Goal: Complete application form: Complete application form

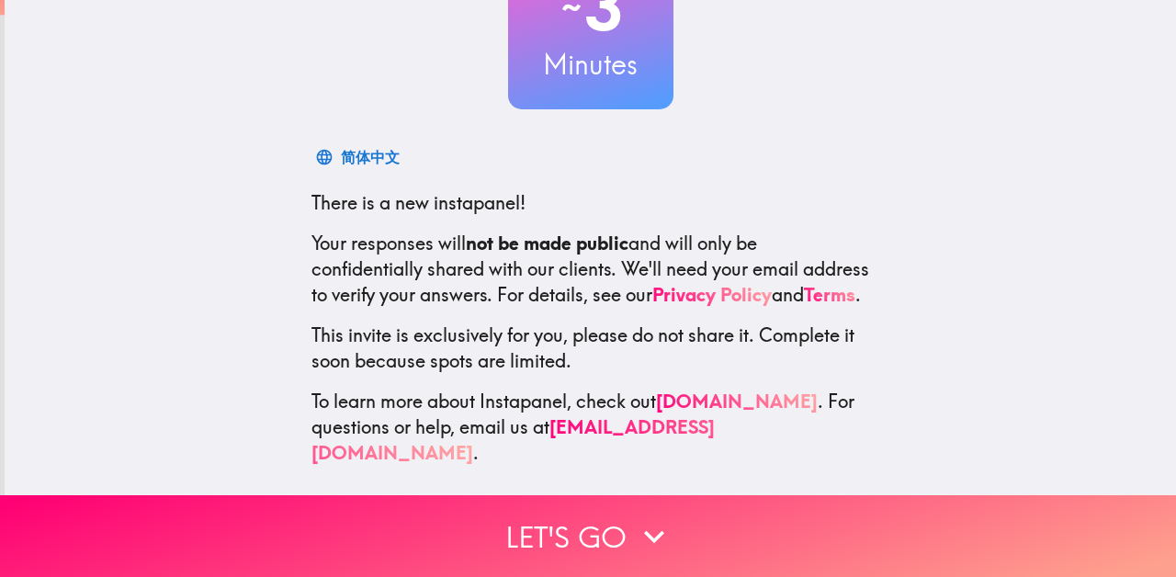
scroll to position [174, 0]
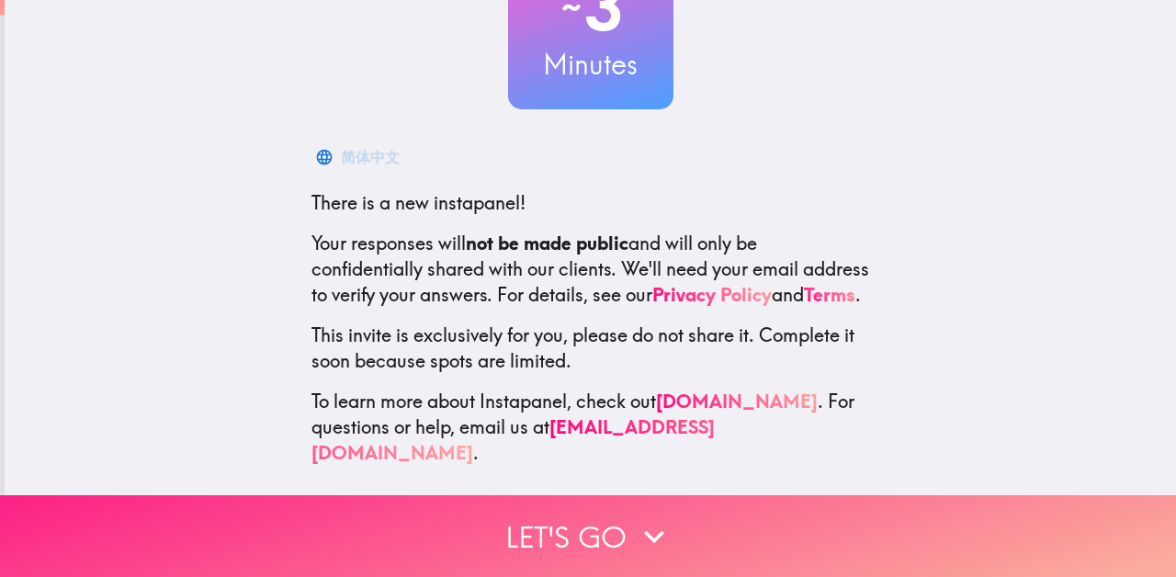
click at [591, 530] on button "Let's go" at bounding box center [588, 536] width 1176 height 82
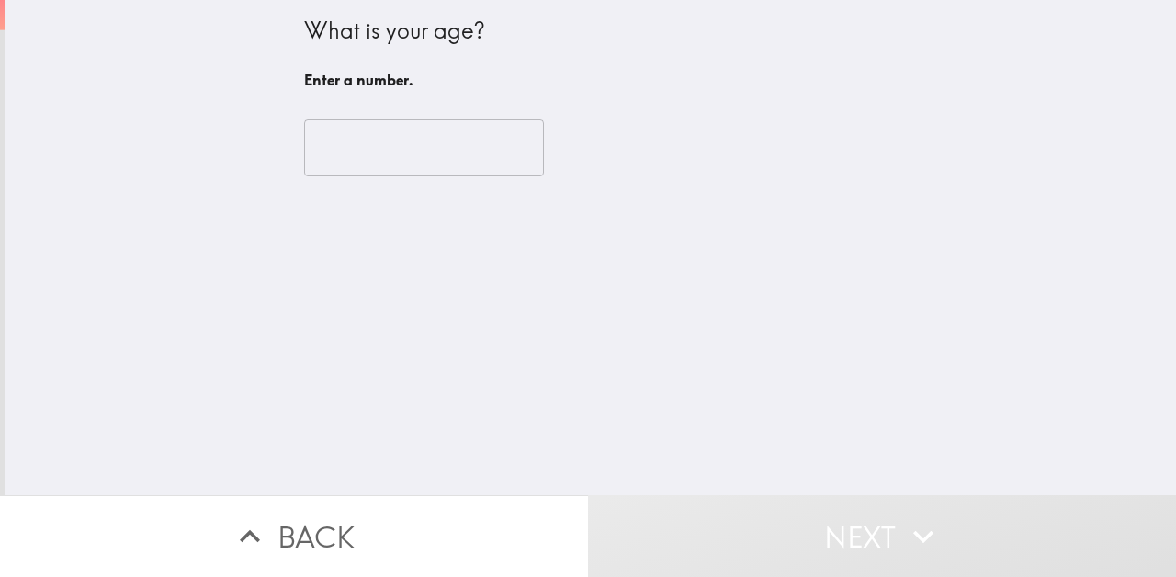
click at [378, 148] on input "number" at bounding box center [424, 147] width 240 height 57
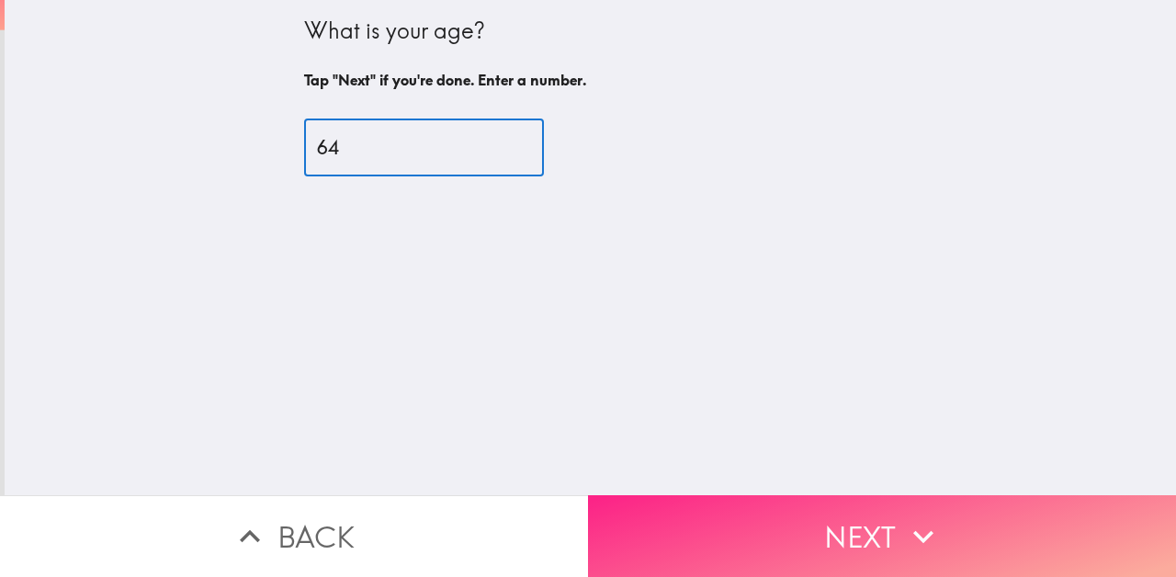
type input "64"
click at [721, 551] on button "Next" at bounding box center [882, 536] width 588 height 82
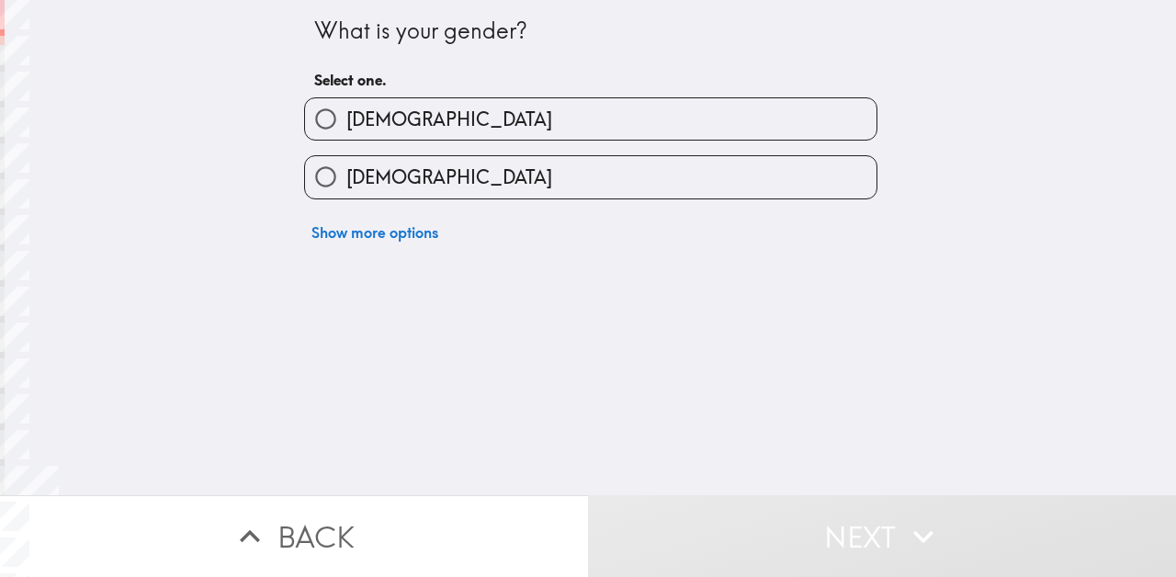
click at [491, 172] on label "[DEMOGRAPHIC_DATA]" at bounding box center [590, 176] width 571 height 41
click at [346, 172] on input "[DEMOGRAPHIC_DATA]" at bounding box center [325, 176] width 41 height 41
radio input "true"
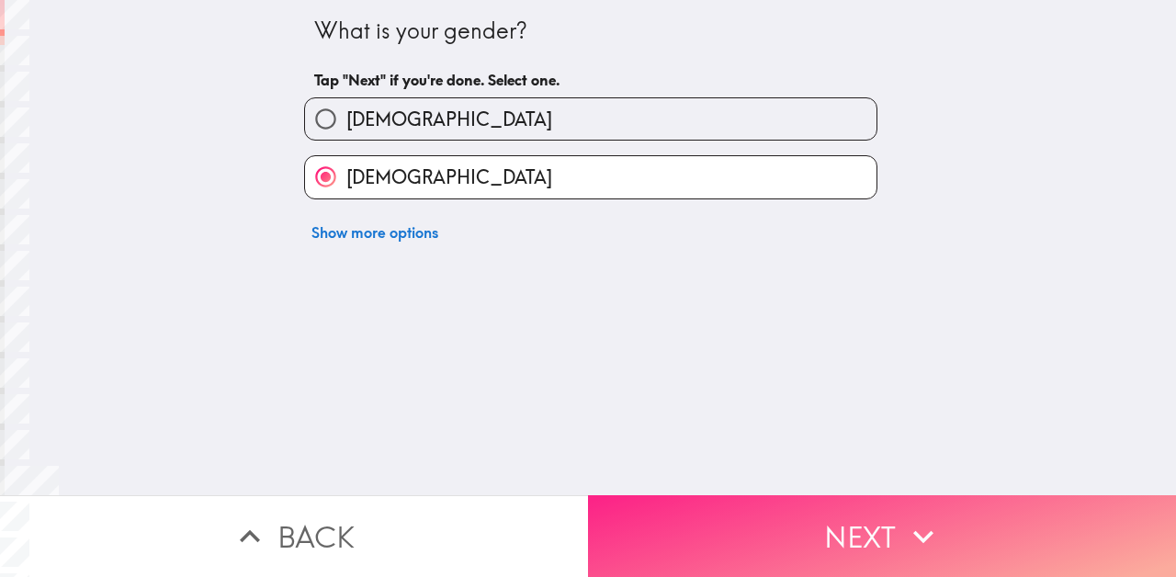
click at [691, 517] on button "Next" at bounding box center [882, 536] width 588 height 82
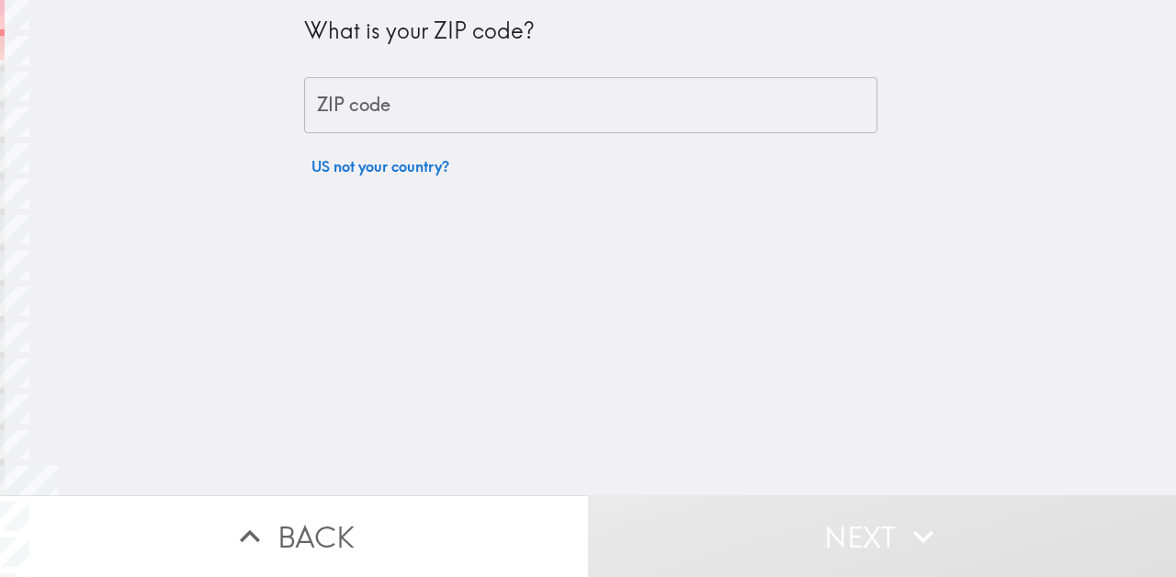
click at [485, 102] on input "ZIP code" at bounding box center [590, 105] width 573 height 57
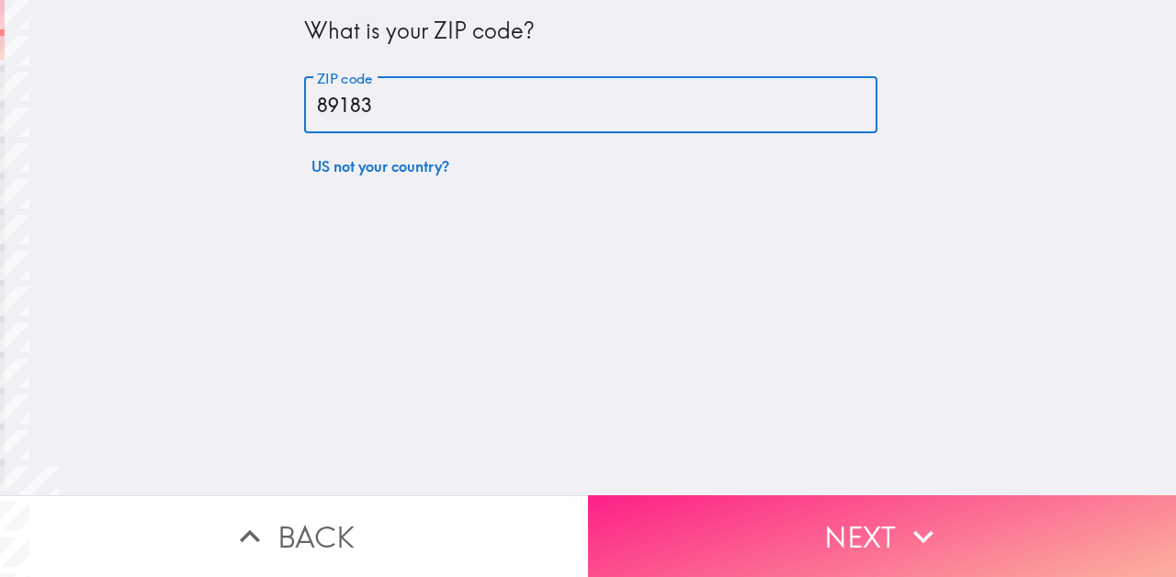
type input "89183"
click at [985, 537] on button "Next" at bounding box center [882, 536] width 588 height 82
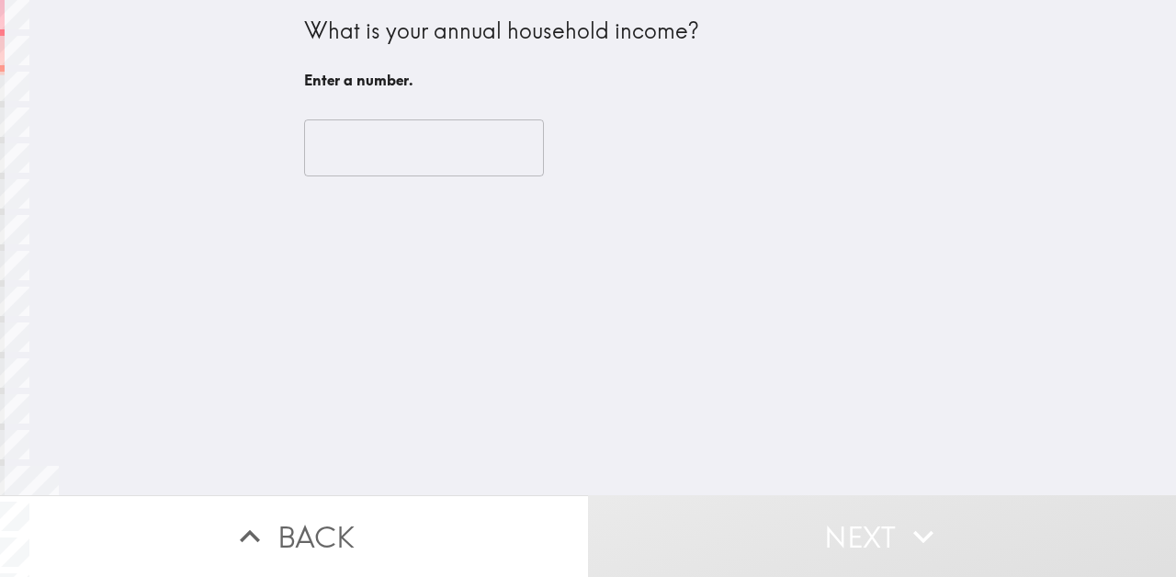
click at [505, 152] on input "number" at bounding box center [424, 147] width 240 height 57
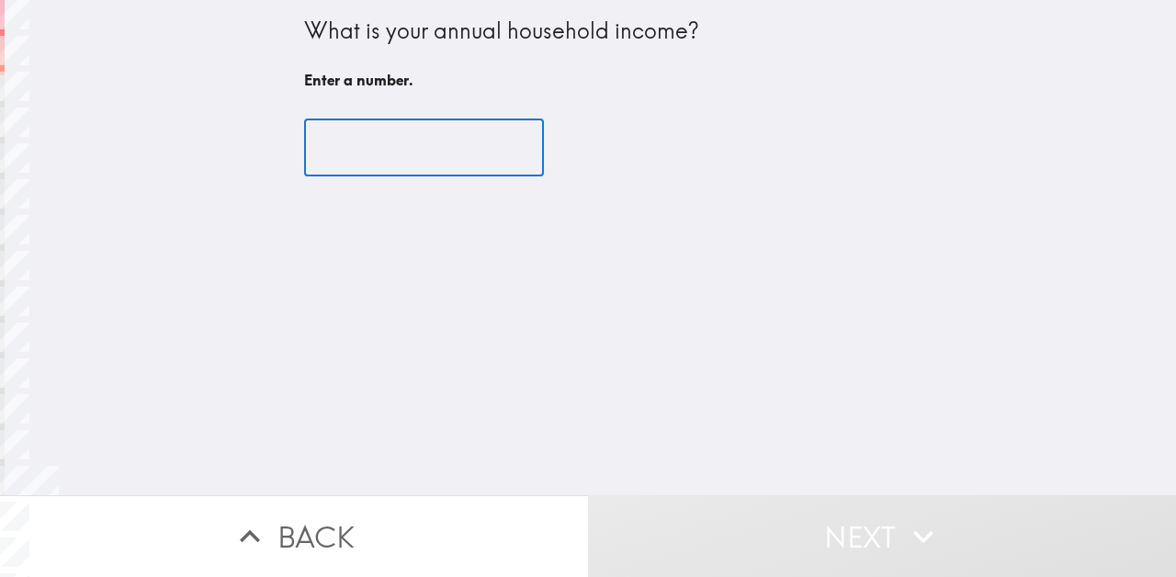
click at [436, 144] on input "number" at bounding box center [424, 147] width 240 height 57
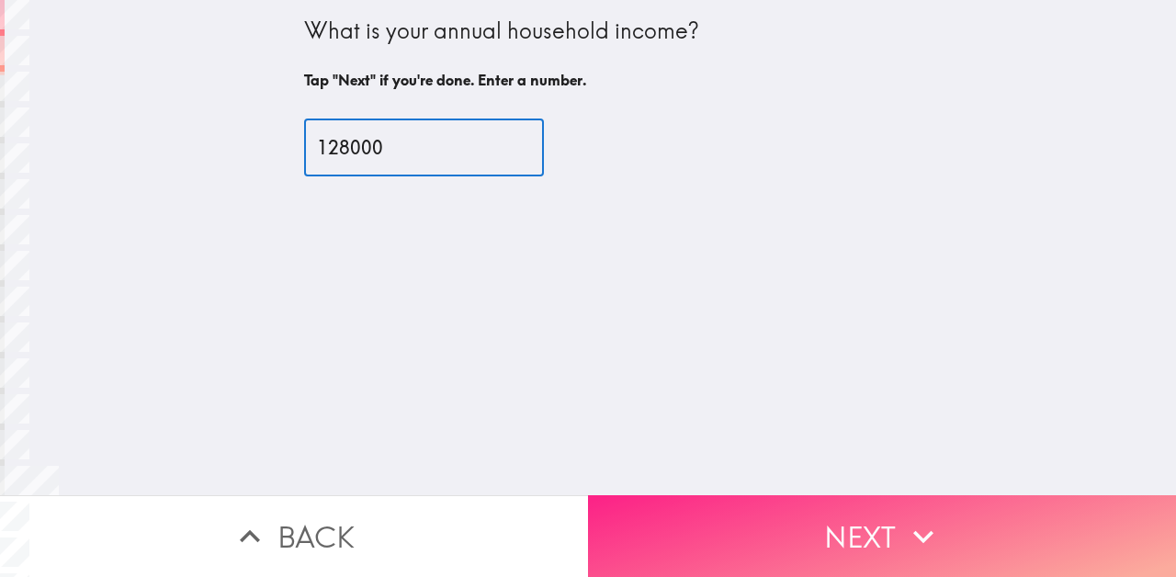
type input "128000"
click at [725, 519] on button "Next" at bounding box center [882, 536] width 588 height 82
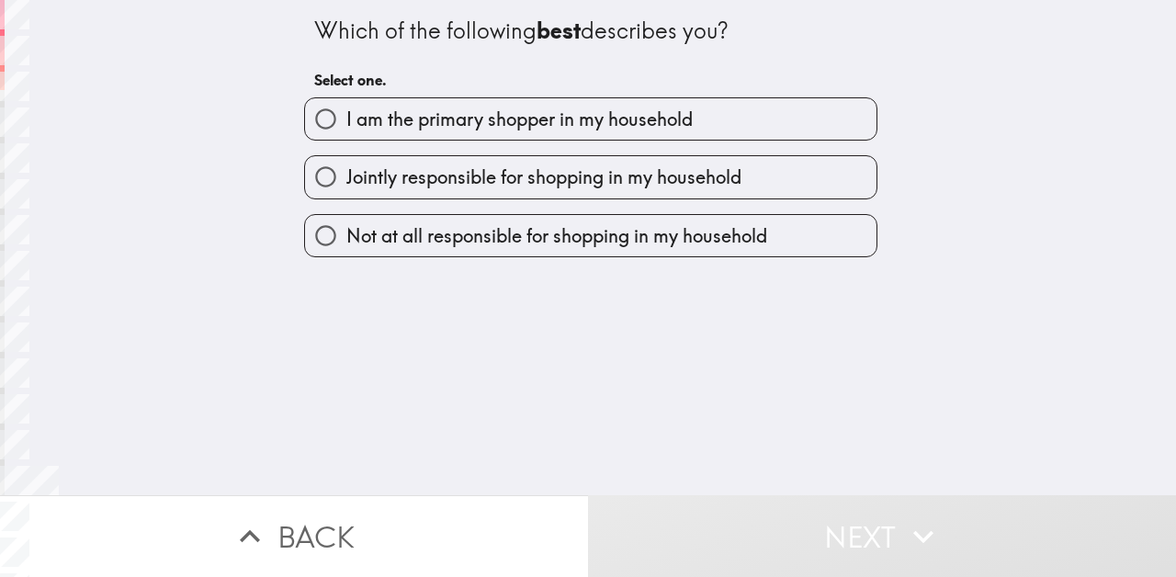
click at [534, 118] on span "I am the primary shopper in my household" at bounding box center [519, 120] width 346 height 26
click at [346, 118] on input "I am the primary shopper in my household" at bounding box center [325, 118] width 41 height 41
radio input "true"
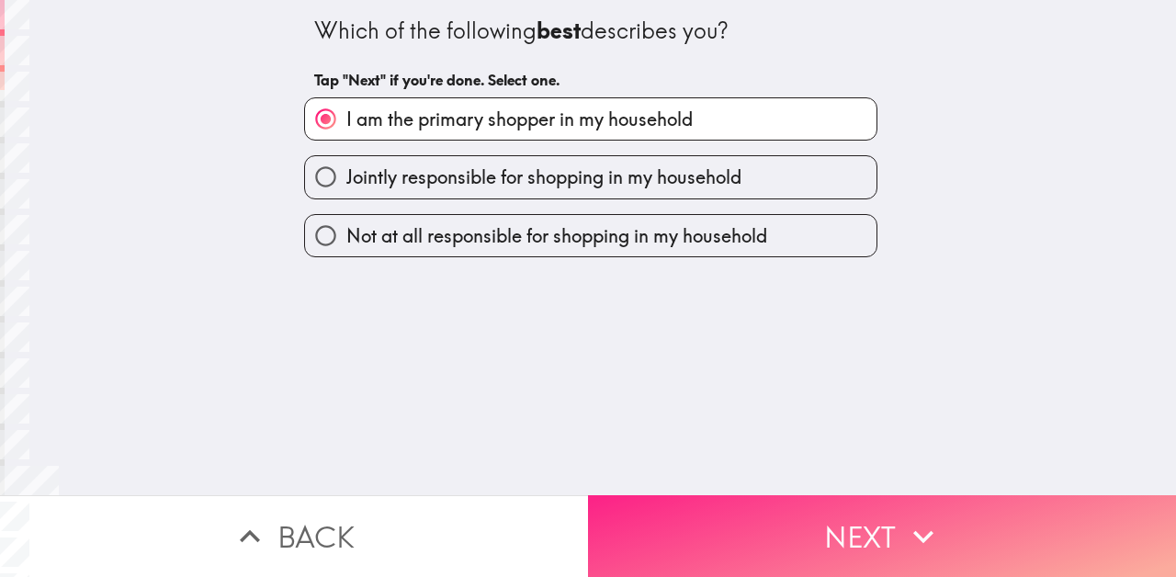
click at [710, 547] on button "Next" at bounding box center [882, 536] width 588 height 82
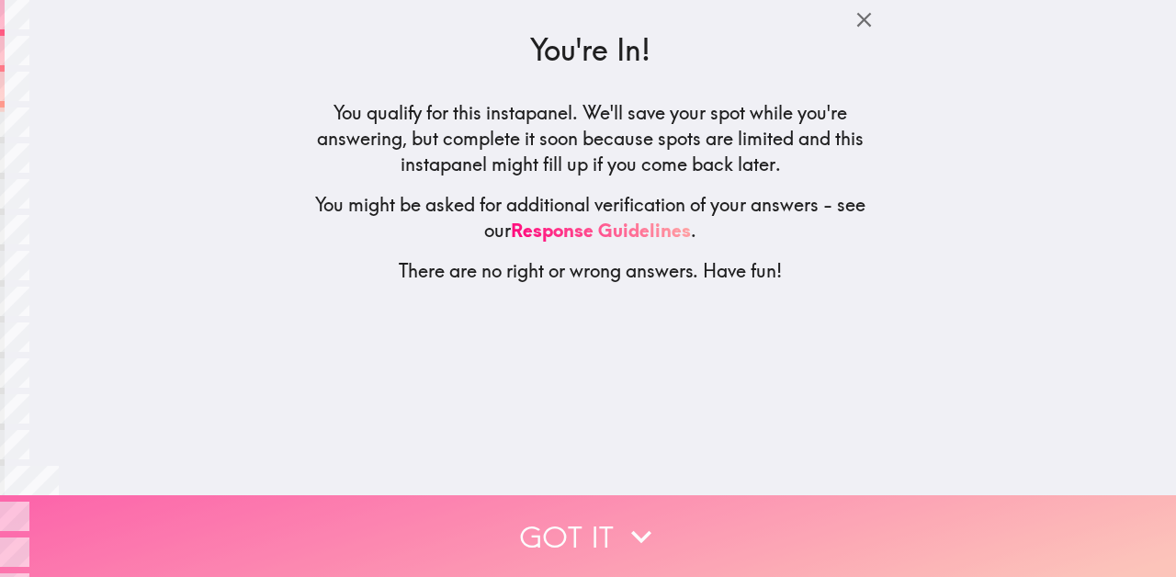
click at [596, 531] on button "Got it" at bounding box center [588, 536] width 1176 height 82
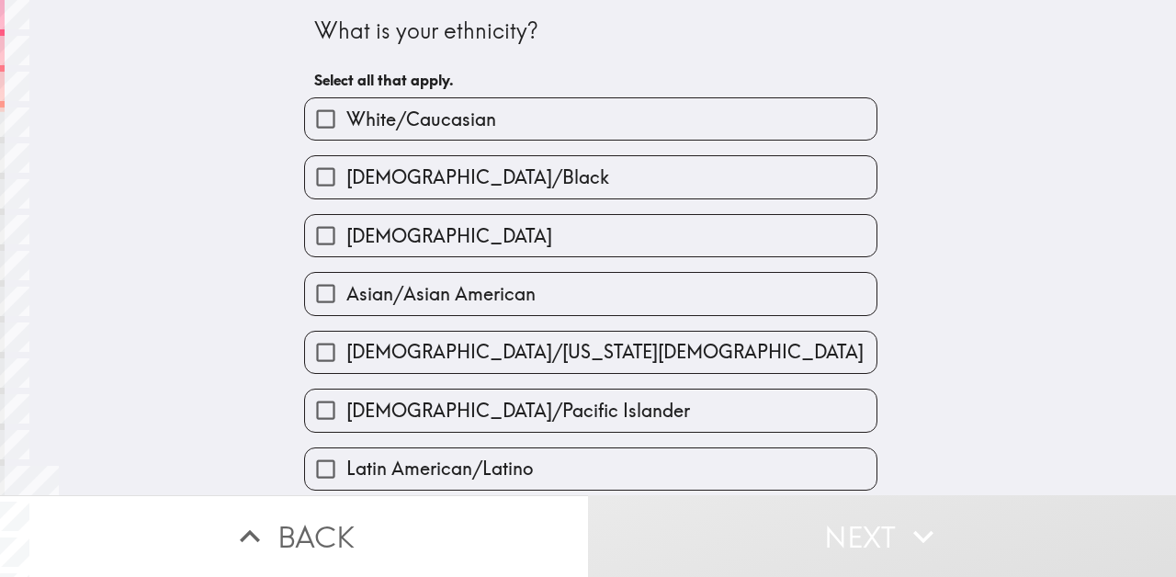
click at [620, 129] on label "White/Caucasian" at bounding box center [590, 118] width 571 height 41
click at [346, 129] on input "White/Caucasian" at bounding box center [325, 118] width 41 height 41
checkbox input "true"
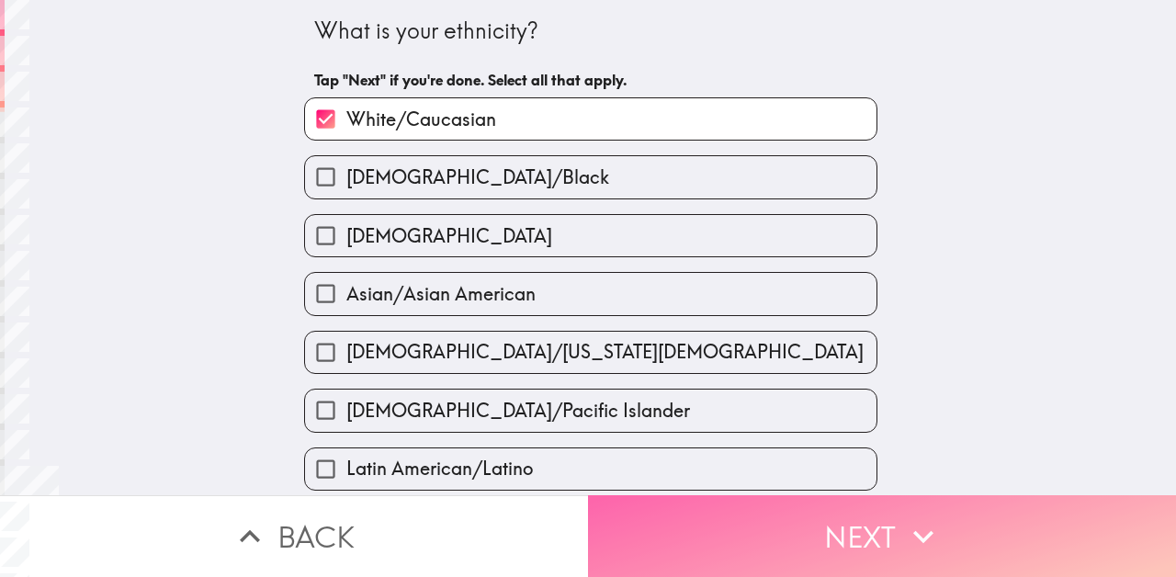
click at [675, 557] on button "Next" at bounding box center [882, 536] width 588 height 82
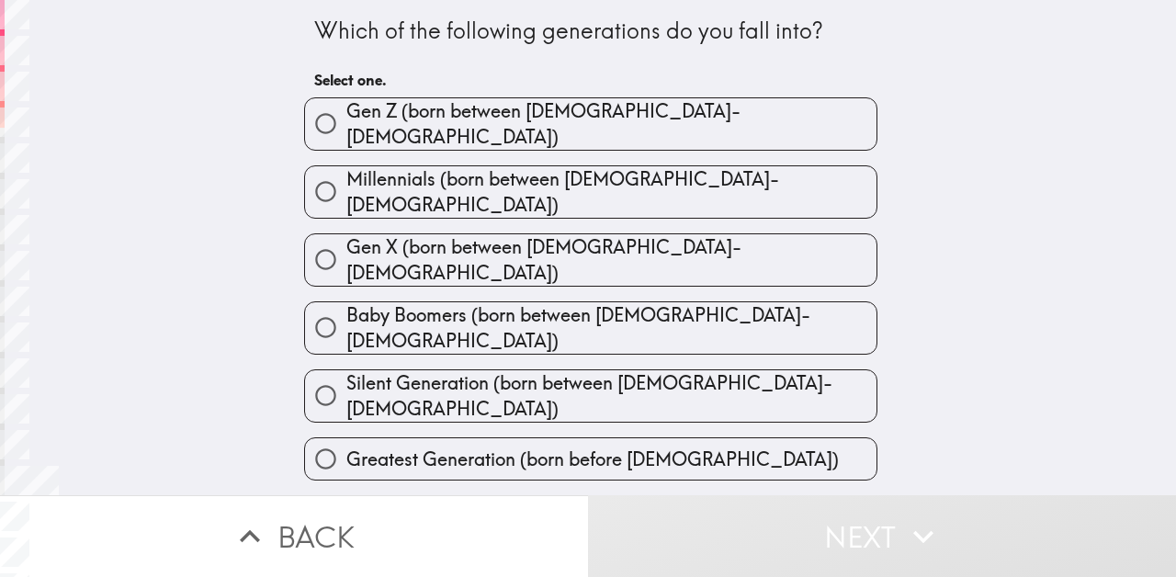
click at [566, 302] on span "Baby Boomers (born between [DEMOGRAPHIC_DATA]-[DEMOGRAPHIC_DATA])" at bounding box center [611, 327] width 530 height 51
click at [346, 307] on input "Baby Boomers (born between [DEMOGRAPHIC_DATA]-[DEMOGRAPHIC_DATA])" at bounding box center [325, 327] width 41 height 41
radio input "true"
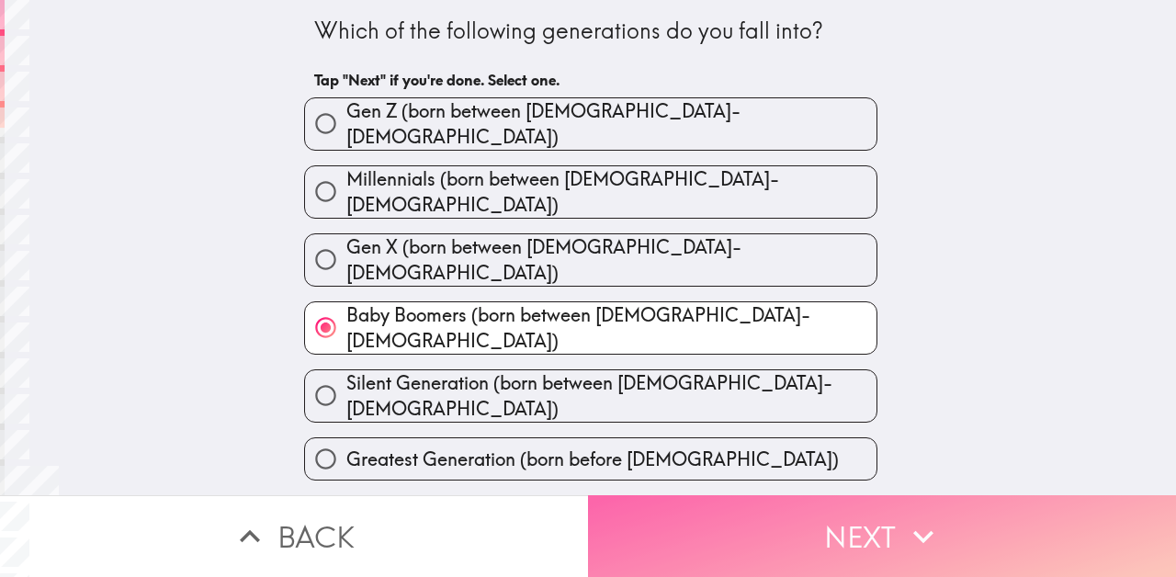
click at [682, 522] on button "Next" at bounding box center [882, 536] width 588 height 82
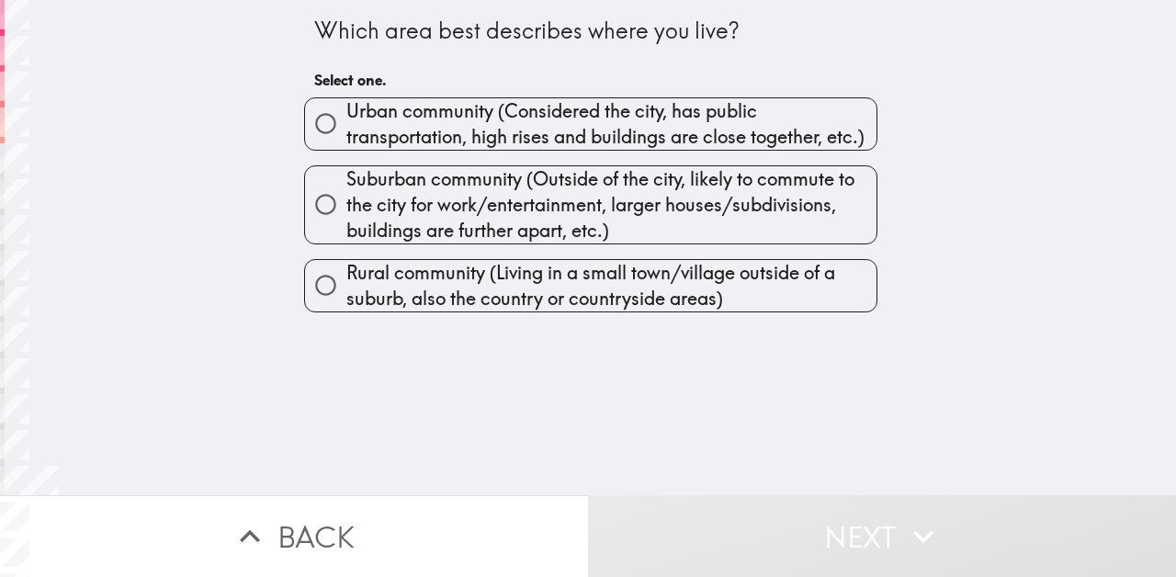
click at [654, 217] on span "Suburban community (Outside of the city, likely to commute to the city for work…" at bounding box center [611, 204] width 530 height 77
click at [346, 217] on input "Suburban community (Outside of the city, likely to commute to the city for work…" at bounding box center [325, 204] width 41 height 41
radio input "true"
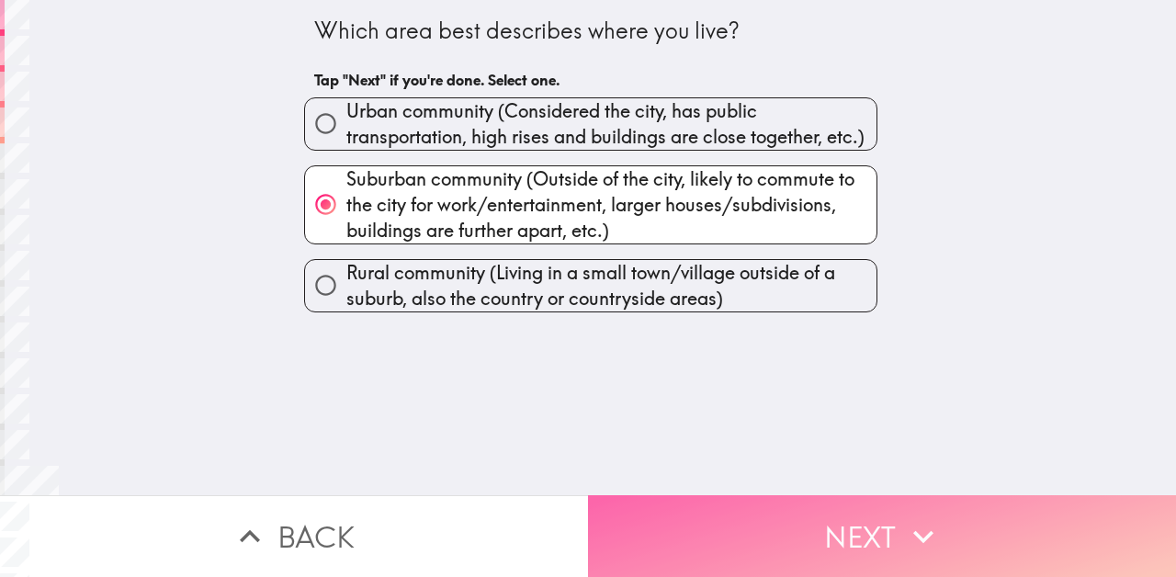
click at [676, 532] on button "Next" at bounding box center [882, 536] width 588 height 82
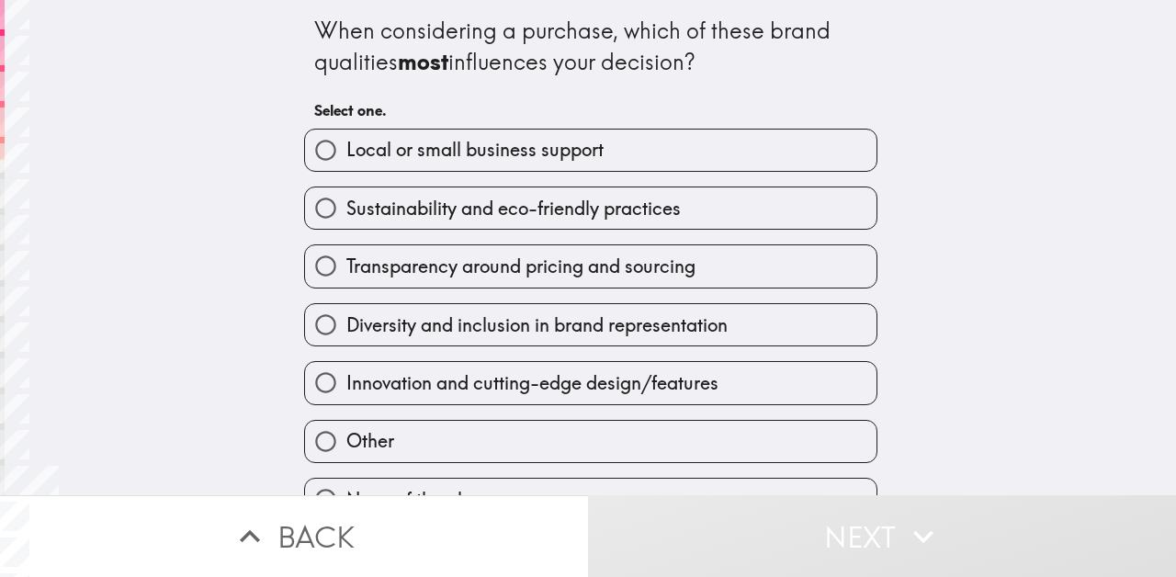
scroll to position [28, 0]
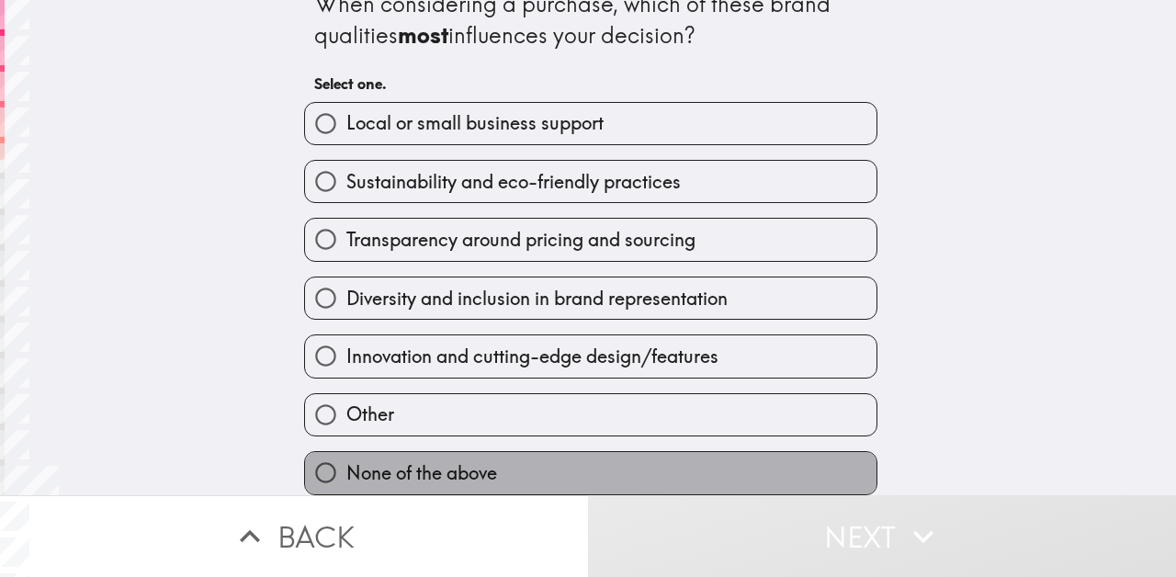
click at [468, 467] on span "None of the above" at bounding box center [421, 473] width 151 height 26
click at [346, 467] on input "None of the above" at bounding box center [325, 472] width 41 height 41
radio input "true"
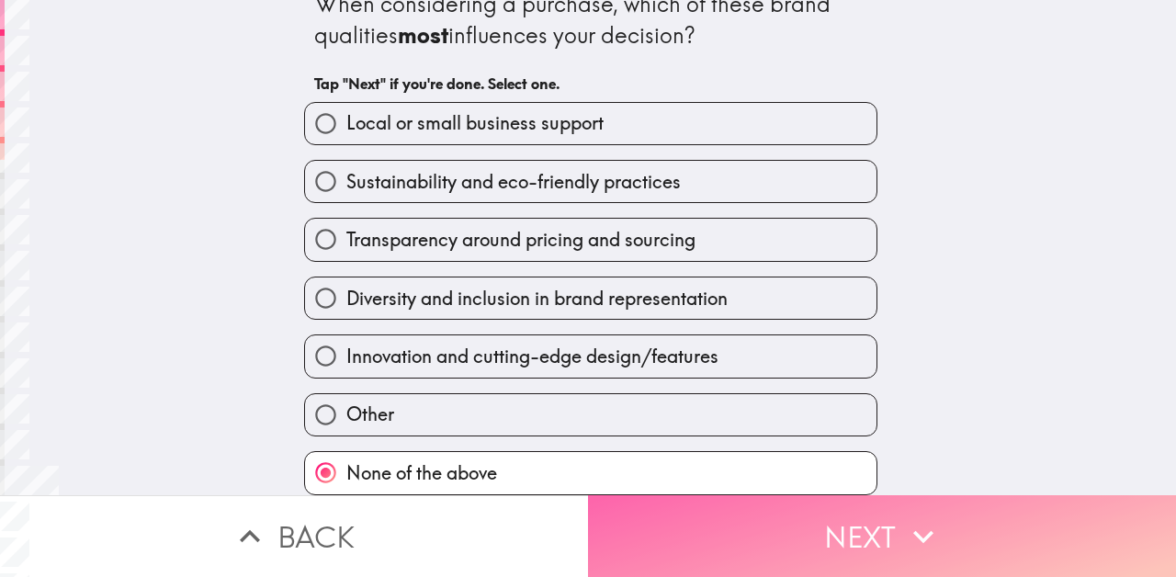
click at [650, 542] on button "Next" at bounding box center [882, 536] width 588 height 82
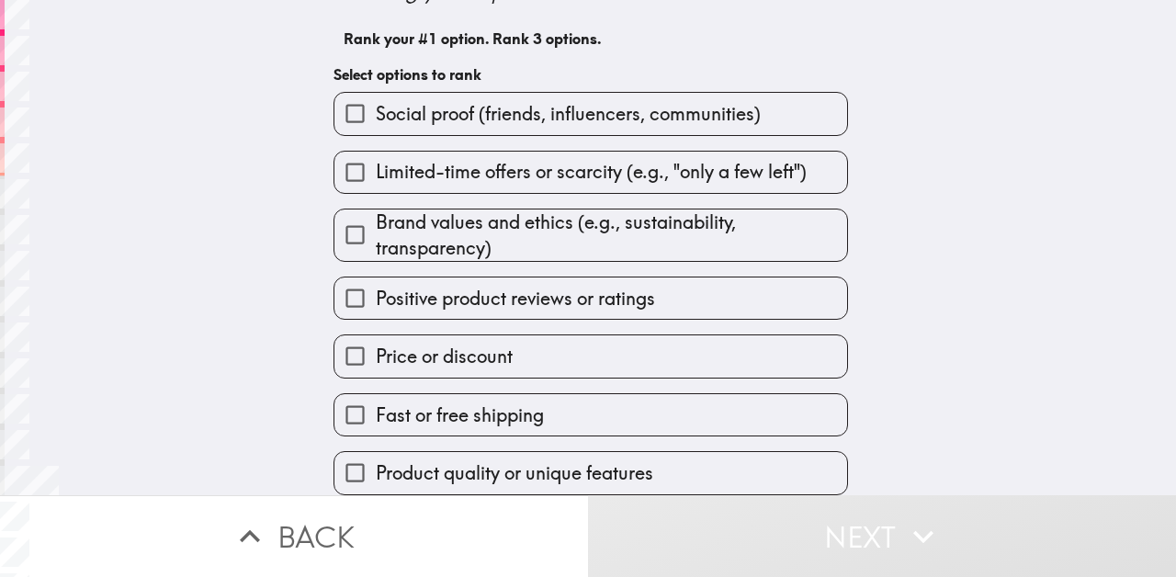
scroll to position [134, 0]
click at [536, 349] on label "Price or discount" at bounding box center [590, 355] width 513 height 41
click at [376, 349] on input "Price or discount" at bounding box center [354, 355] width 41 height 41
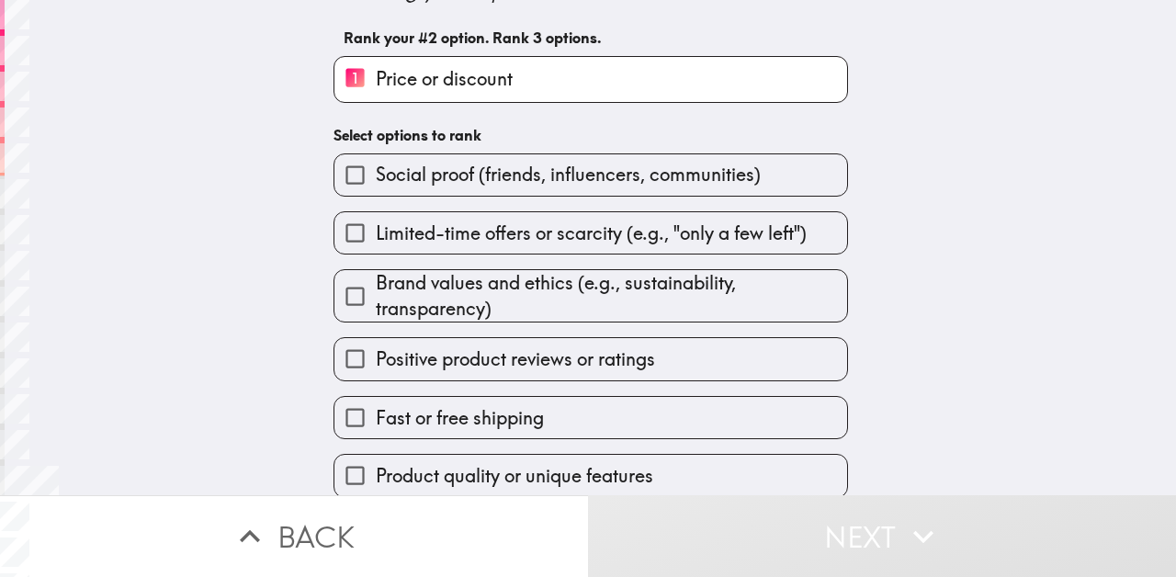
click at [548, 417] on label "Fast or free shipping" at bounding box center [590, 417] width 513 height 41
click at [376, 417] on input "Fast or free shipping" at bounding box center [354, 417] width 41 height 41
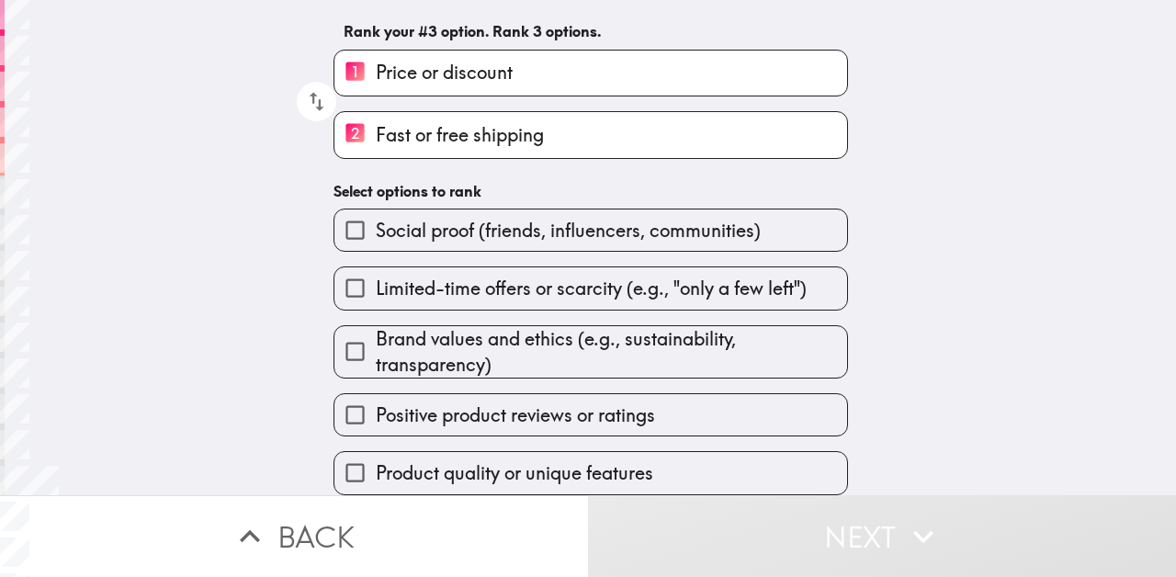
scroll to position [141, 0]
click at [595, 405] on span "Positive product reviews or ratings" at bounding box center [515, 415] width 279 height 26
click at [376, 405] on input "Positive product reviews or ratings" at bounding box center [354, 414] width 41 height 41
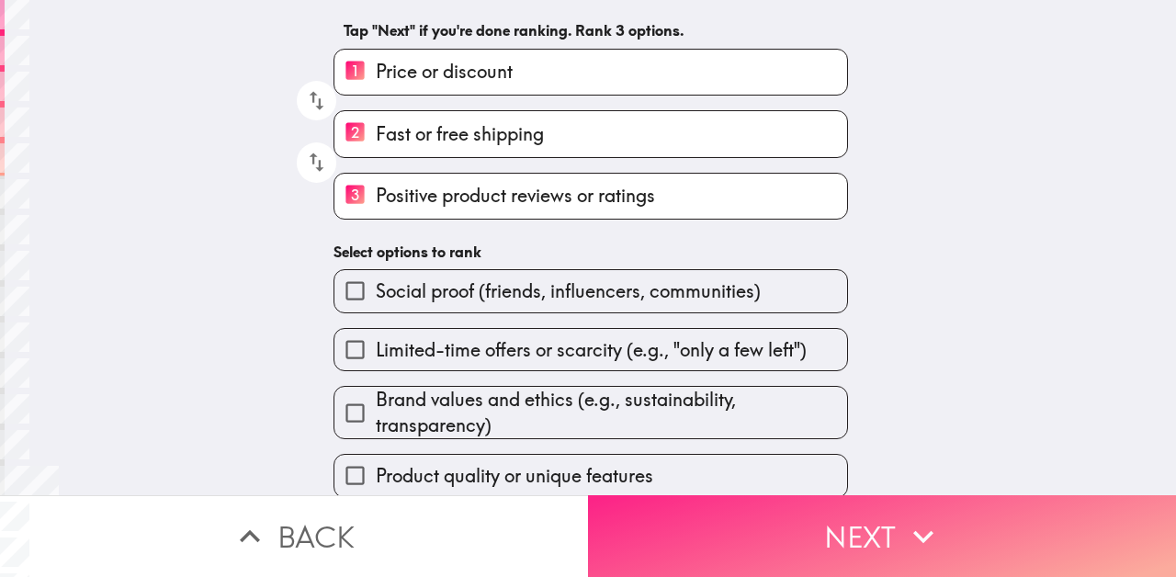
click at [701, 537] on button "Next" at bounding box center [882, 536] width 588 height 82
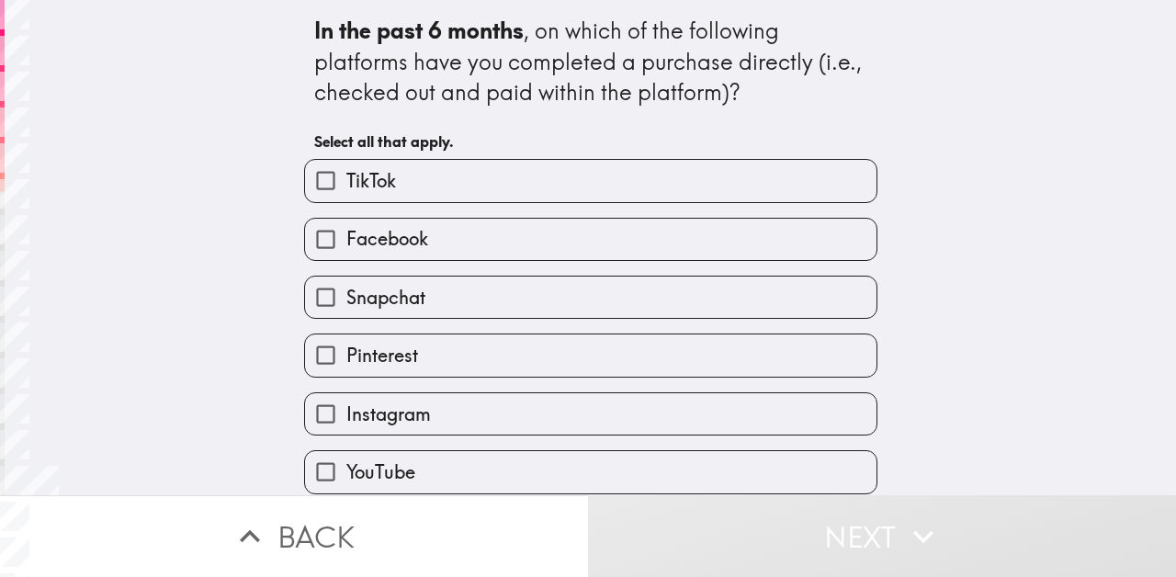
click at [535, 254] on label "Facebook" at bounding box center [590, 239] width 571 height 41
click at [346, 254] on input "Facebook" at bounding box center [325, 239] width 41 height 41
checkbox input "true"
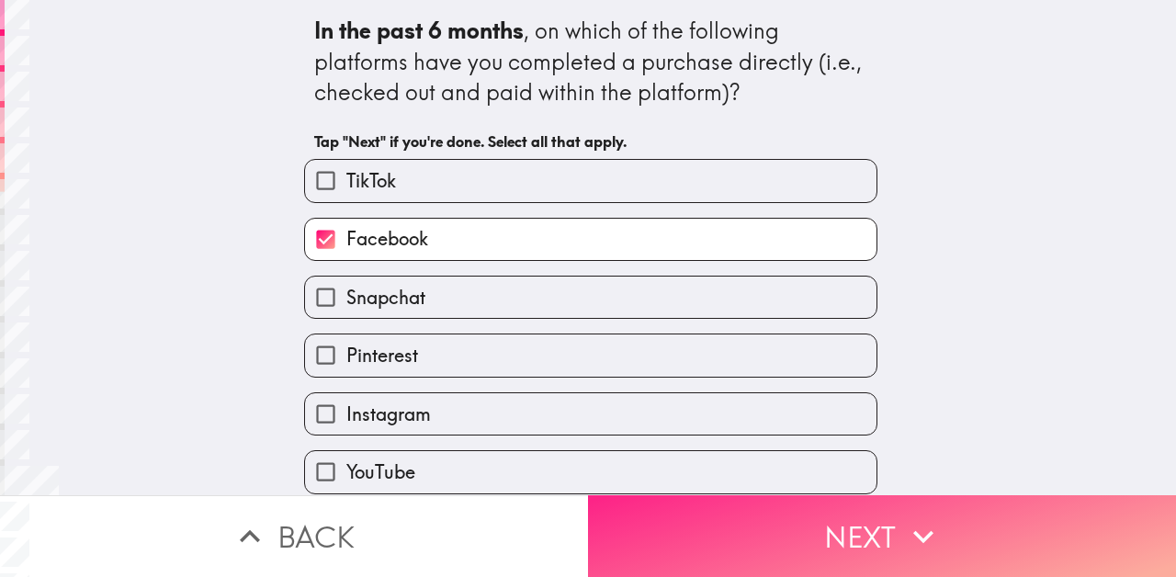
click at [789, 533] on button "Next" at bounding box center [882, 536] width 588 height 82
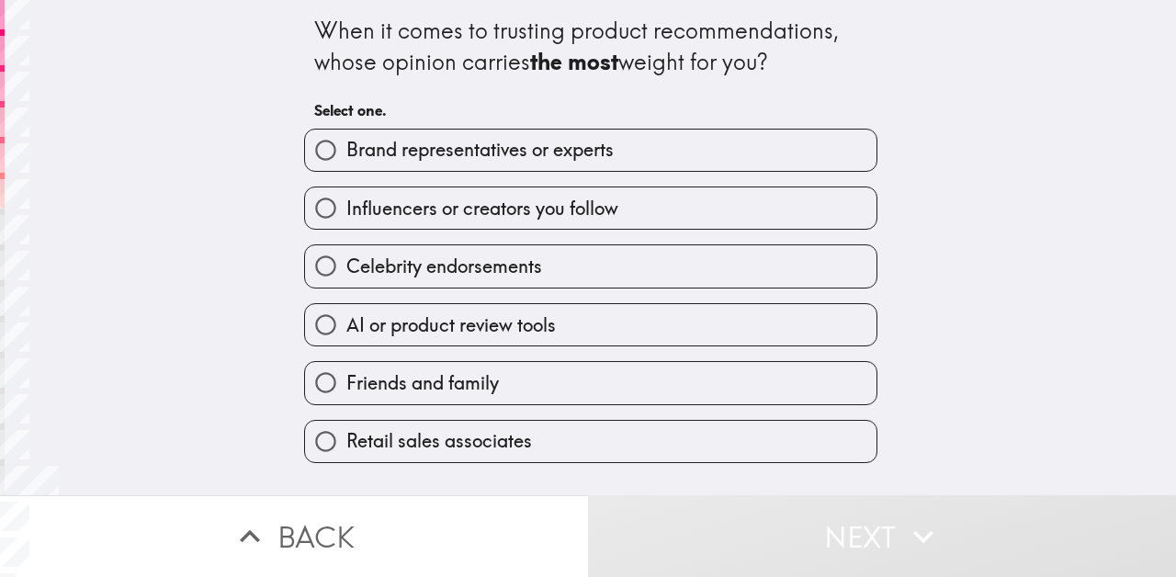
click at [605, 150] on span "Brand representatives or experts" at bounding box center [479, 150] width 267 height 26
click at [346, 150] on input "Brand representatives or experts" at bounding box center [325, 150] width 41 height 41
radio input "true"
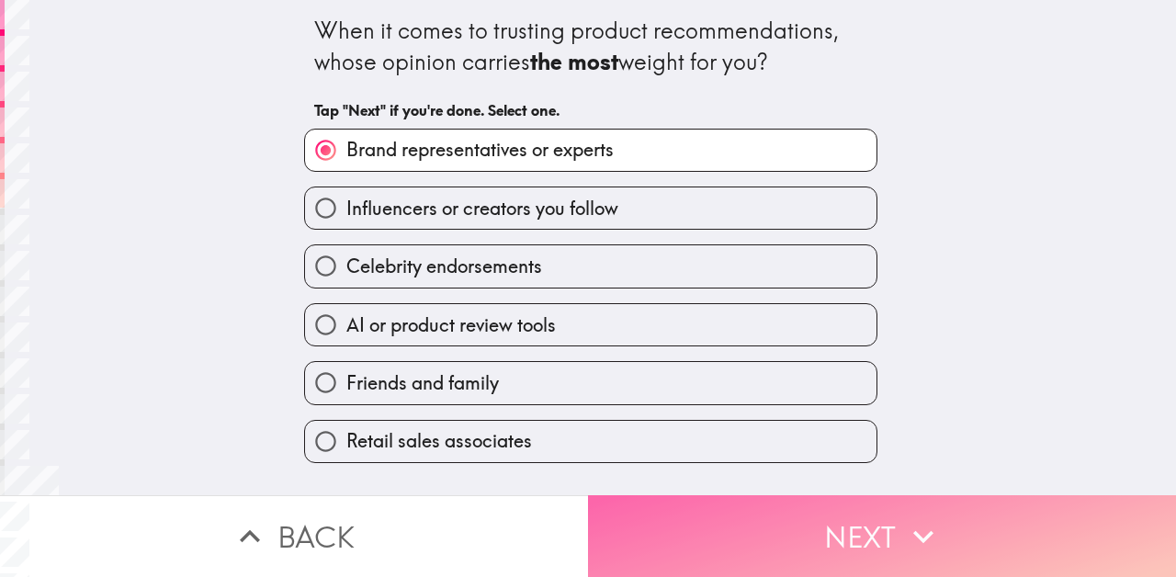
click at [703, 518] on button "Next" at bounding box center [882, 536] width 588 height 82
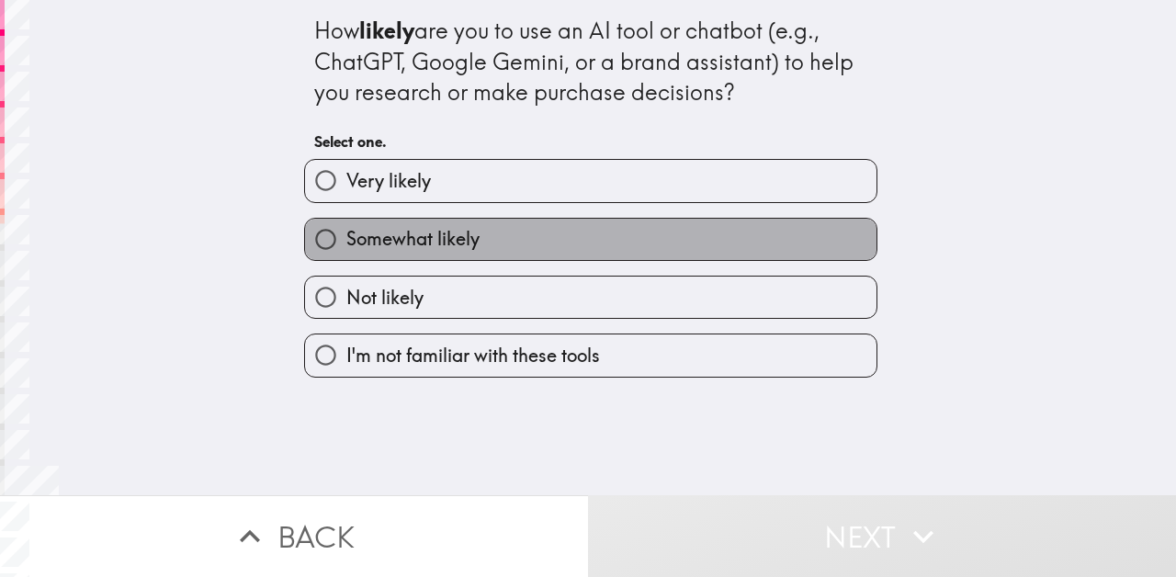
click at [588, 240] on label "Somewhat likely" at bounding box center [590, 239] width 571 height 41
click at [346, 240] on input "Somewhat likely" at bounding box center [325, 239] width 41 height 41
radio input "true"
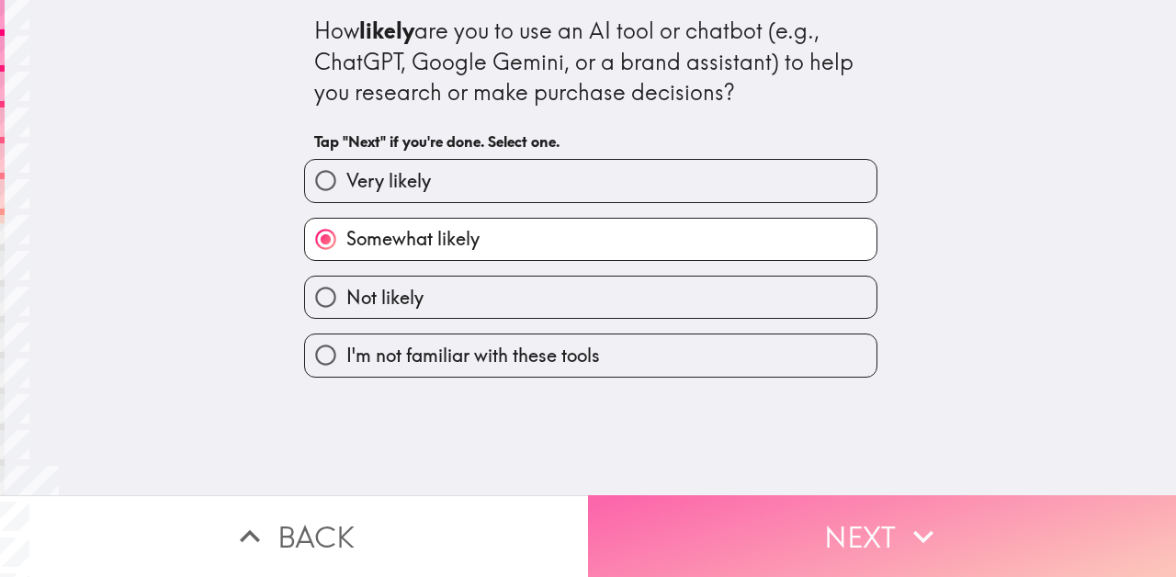
click at [667, 520] on button "Next" at bounding box center [882, 536] width 588 height 82
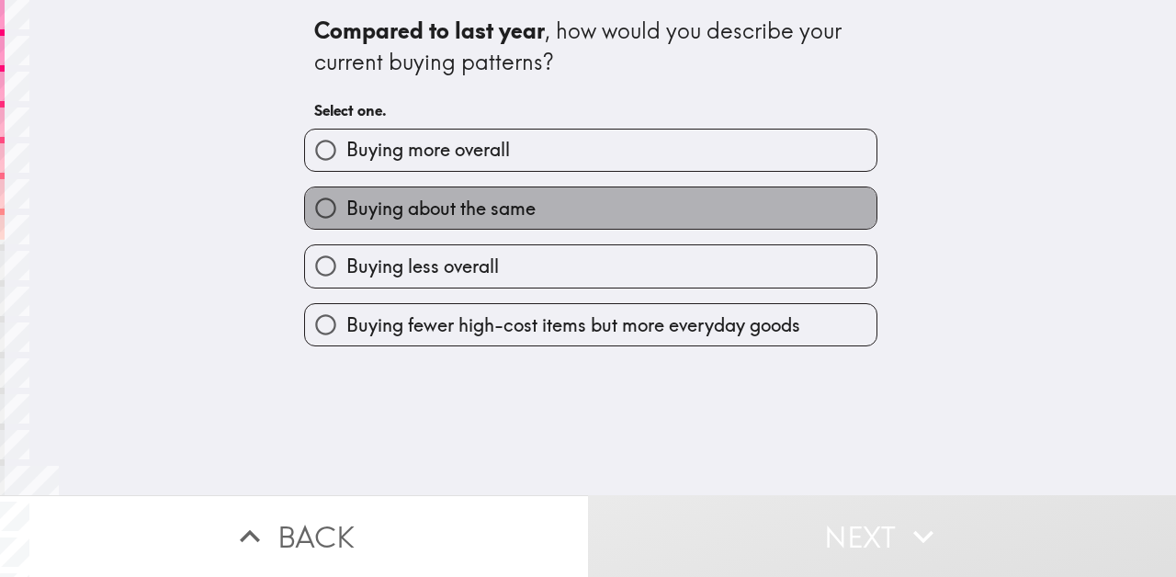
click at [629, 216] on label "Buying about the same" at bounding box center [590, 207] width 571 height 41
click at [346, 216] on input "Buying about the same" at bounding box center [325, 207] width 41 height 41
radio input "true"
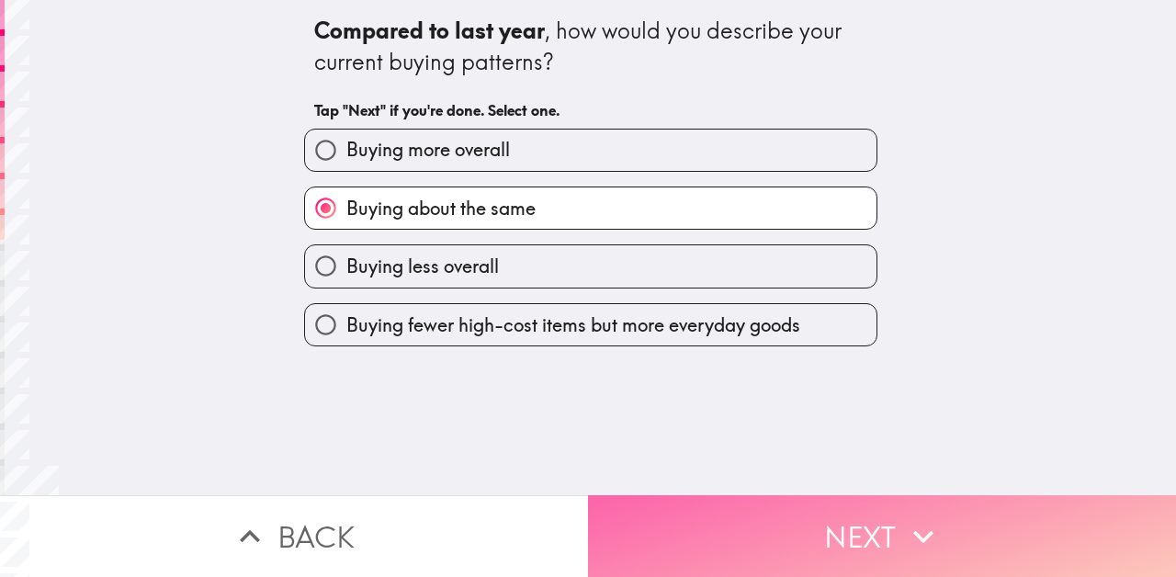
click at [718, 530] on button "Next" at bounding box center [882, 536] width 588 height 82
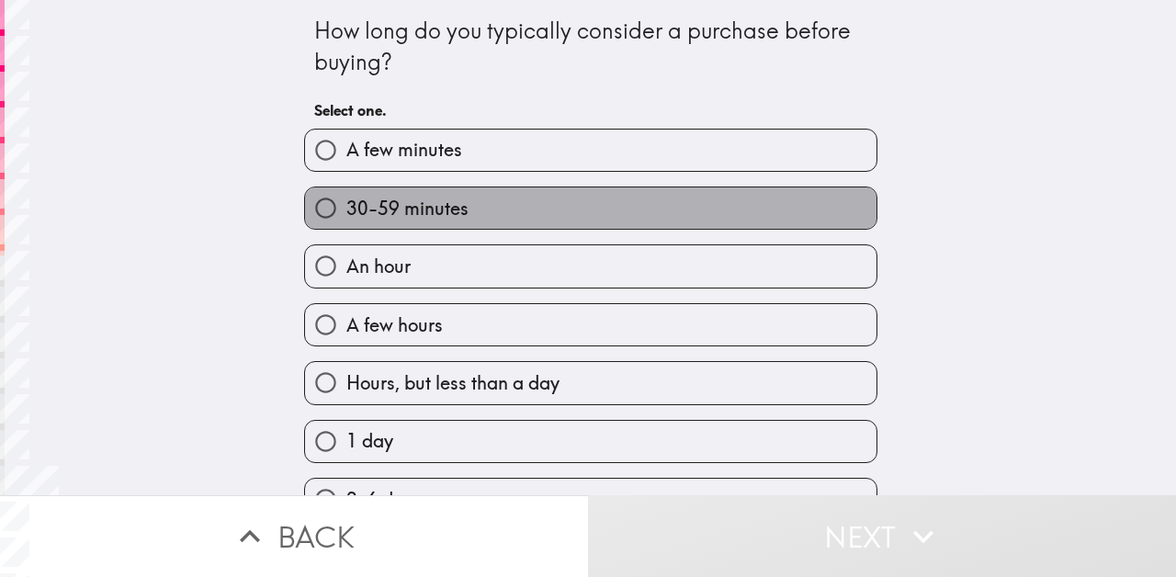
click at [492, 198] on label "30-59 minutes" at bounding box center [590, 207] width 571 height 41
click at [346, 198] on input "30-59 minutes" at bounding box center [325, 207] width 41 height 41
radio input "true"
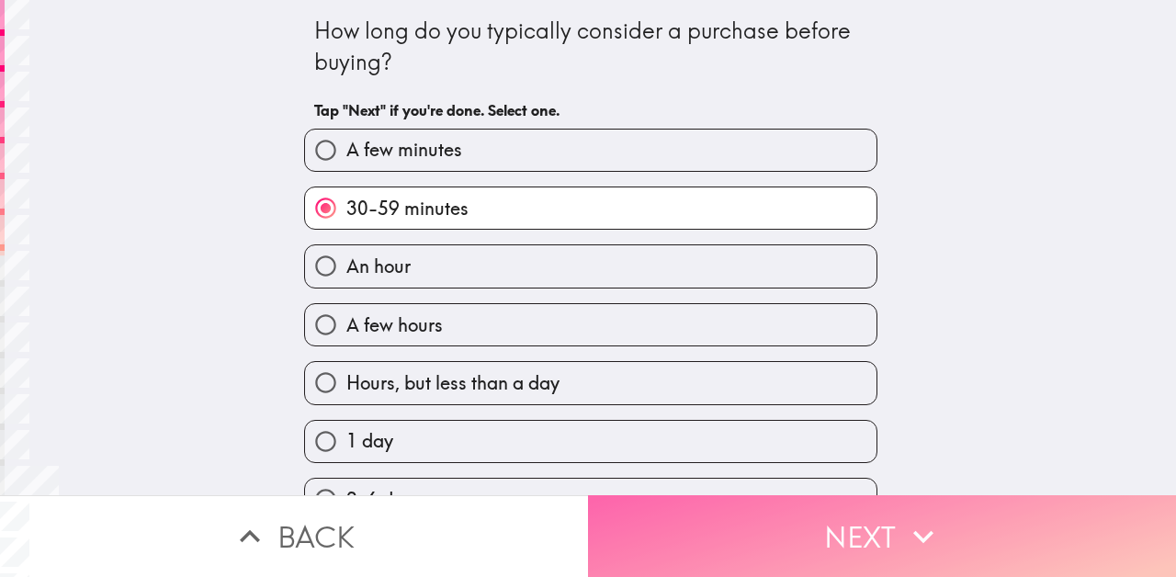
click at [659, 554] on button "Next" at bounding box center [882, 536] width 588 height 82
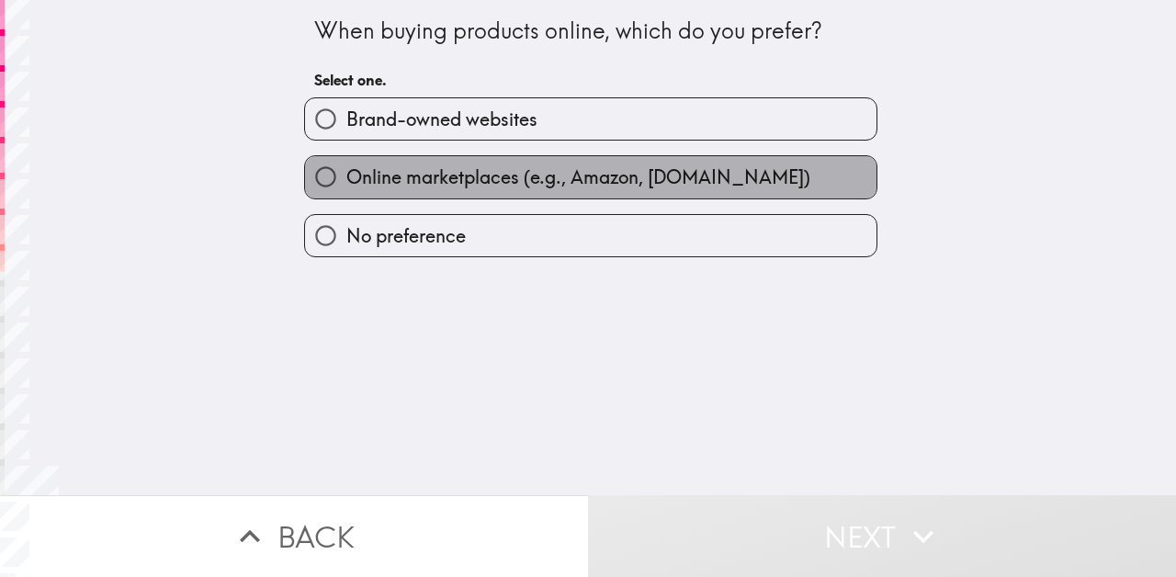
click at [538, 169] on span "Online marketplaces (e.g., Amazon, [DOMAIN_NAME])" at bounding box center [578, 177] width 464 height 26
click at [346, 169] on input "Online marketplaces (e.g., Amazon, [DOMAIN_NAME])" at bounding box center [325, 176] width 41 height 41
radio input "true"
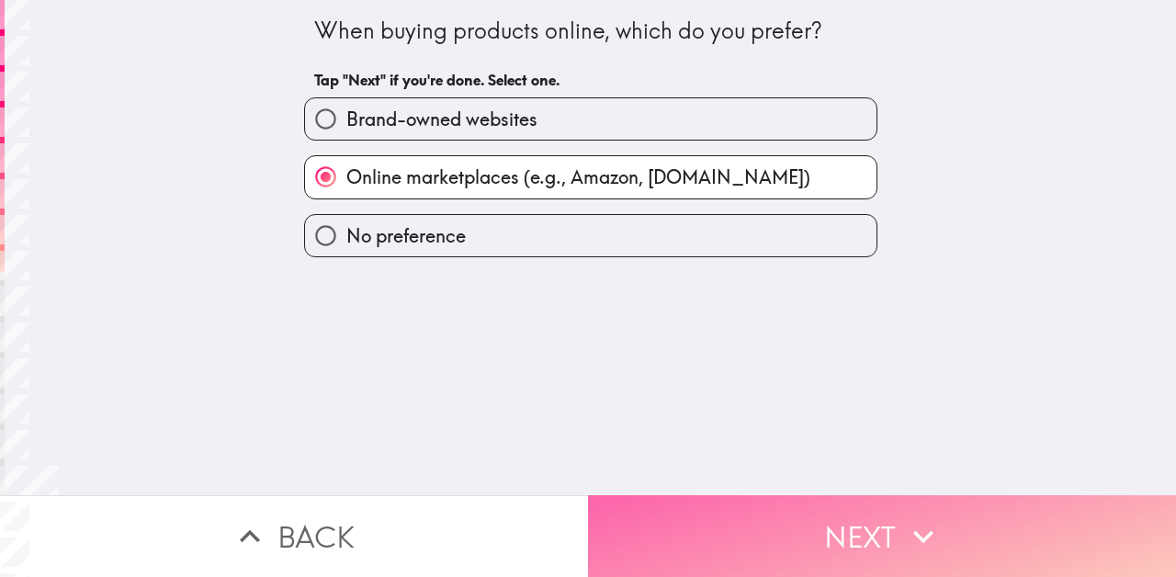
click at [717, 512] on button "Next" at bounding box center [882, 536] width 588 height 82
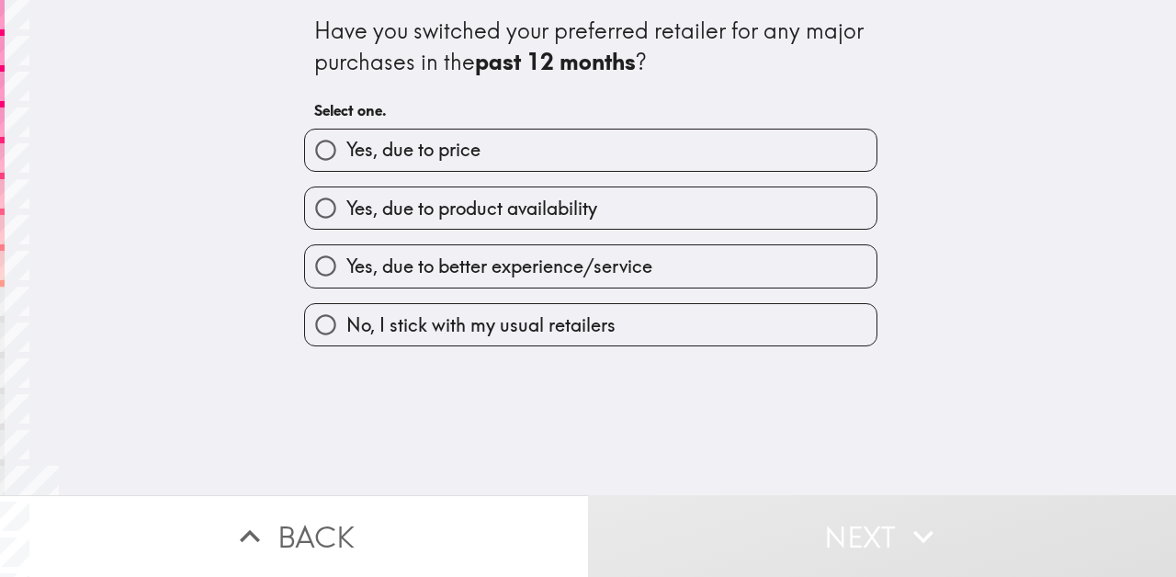
click at [571, 318] on span "No, I stick with my usual retailers" at bounding box center [480, 325] width 269 height 26
click at [346, 318] on input "No, I stick with my usual retailers" at bounding box center [325, 324] width 41 height 41
radio input "true"
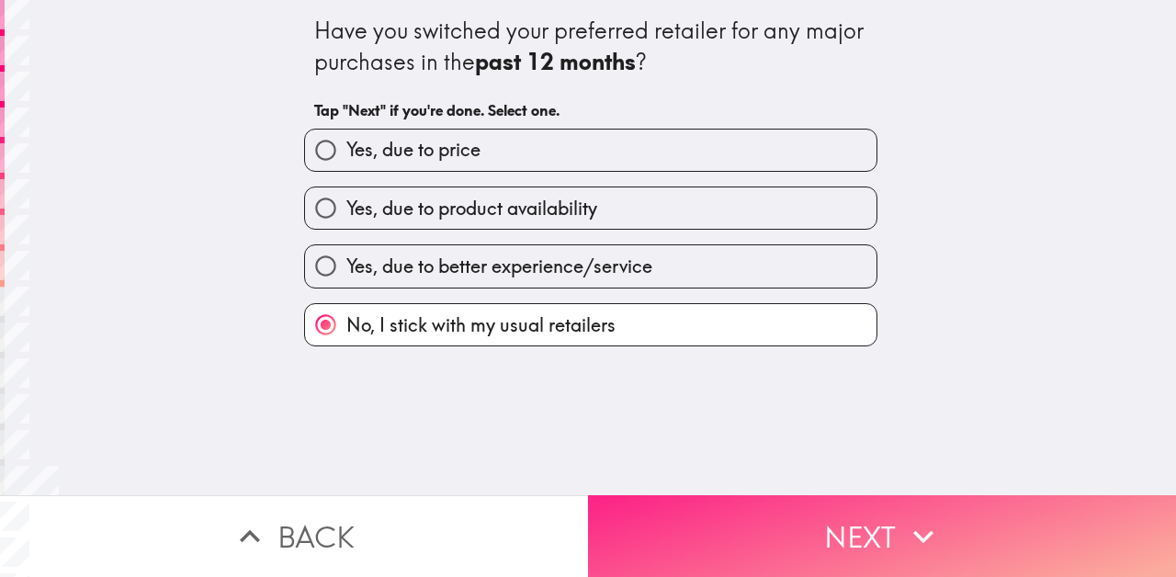
click at [671, 516] on button "Next" at bounding box center [882, 536] width 588 height 82
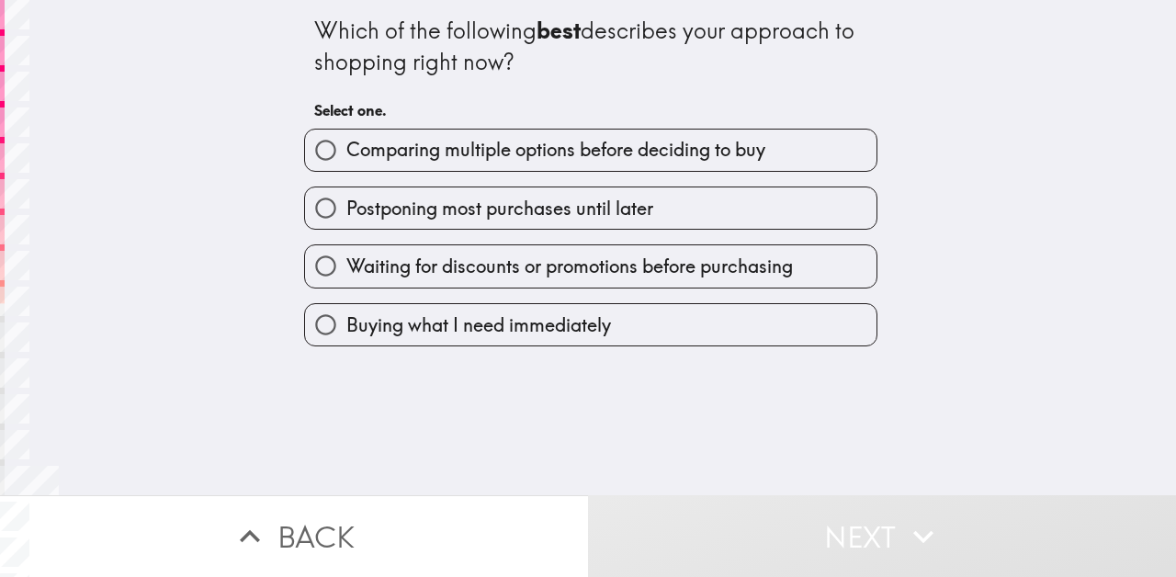
click at [638, 149] on span "Comparing multiple options before deciding to buy" at bounding box center [555, 150] width 419 height 26
click at [346, 149] on input "Comparing multiple options before deciding to buy" at bounding box center [325, 150] width 41 height 41
radio input "true"
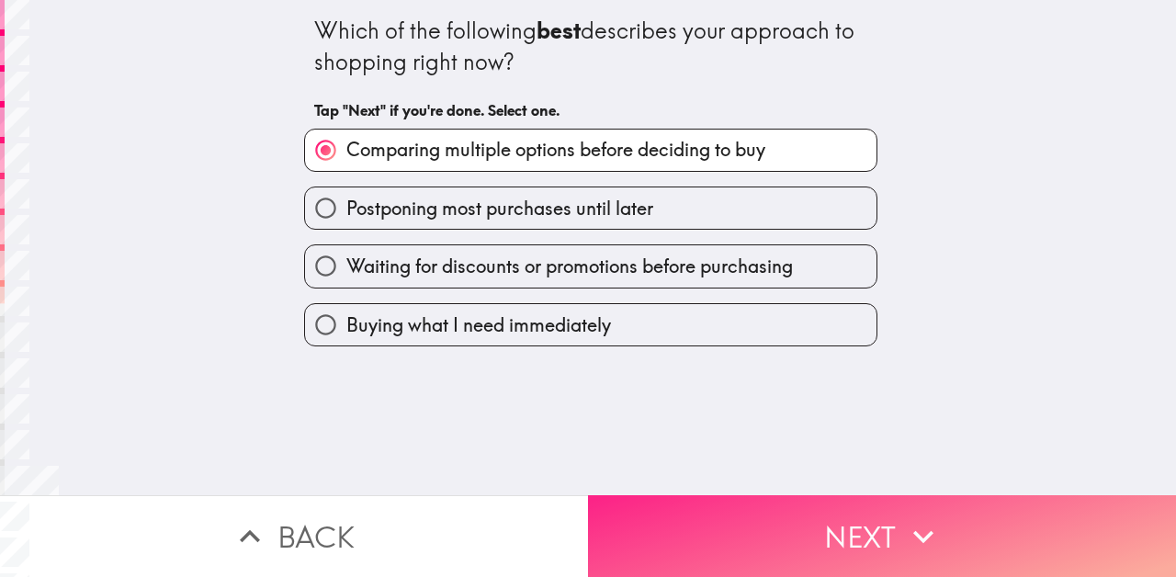
click at [730, 529] on button "Next" at bounding box center [882, 536] width 588 height 82
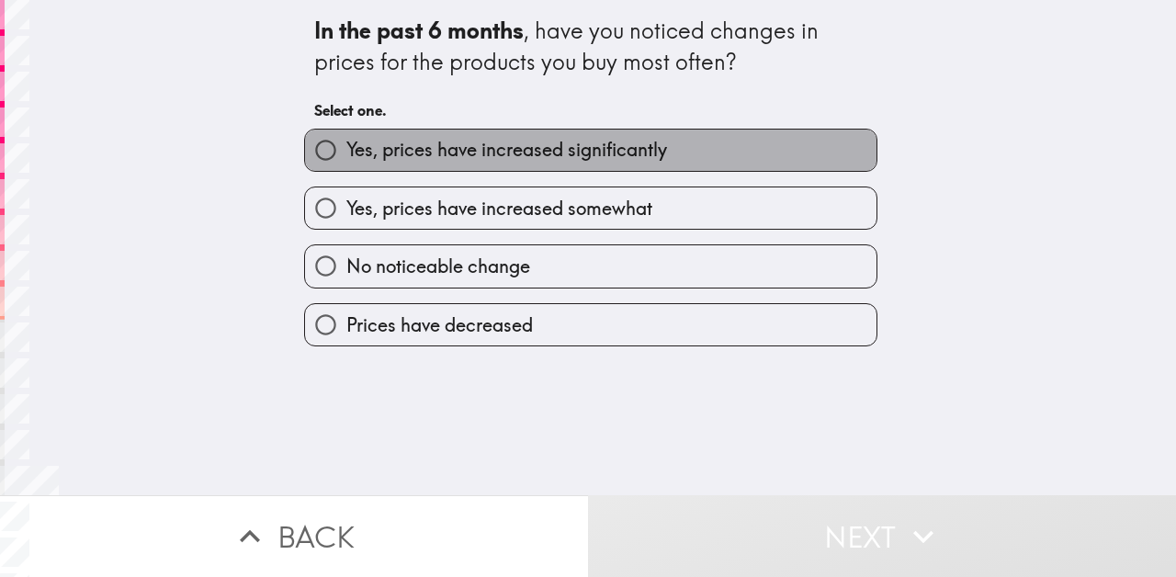
click at [543, 158] on span "Yes, prices have increased significantly" at bounding box center [506, 150] width 321 height 26
click at [346, 158] on input "Yes, prices have increased significantly" at bounding box center [325, 150] width 41 height 41
radio input "true"
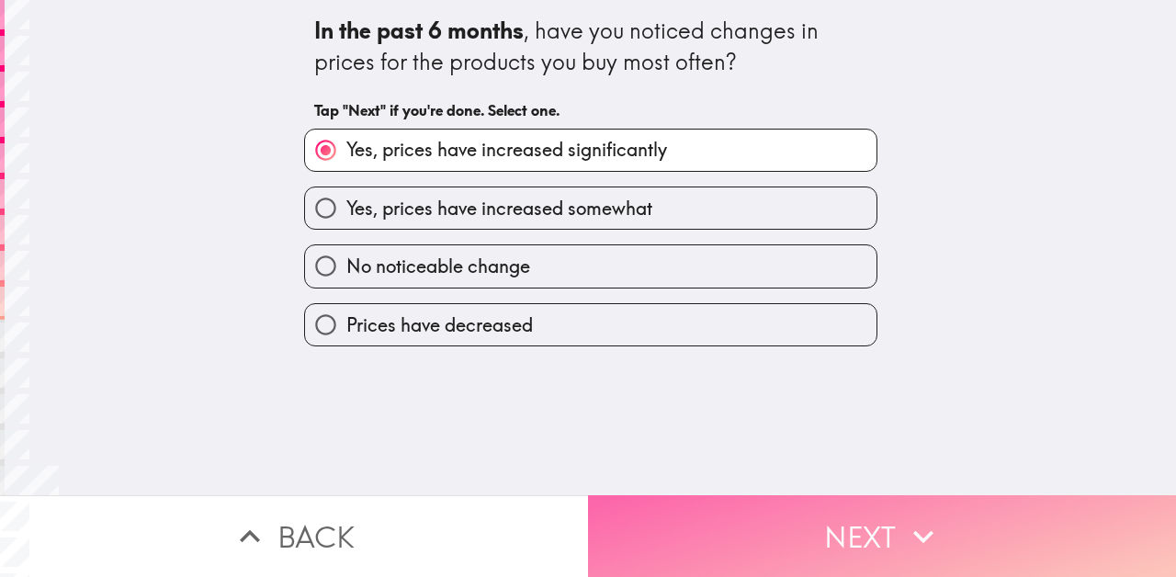
click at [735, 533] on button "Next" at bounding box center [882, 536] width 588 height 82
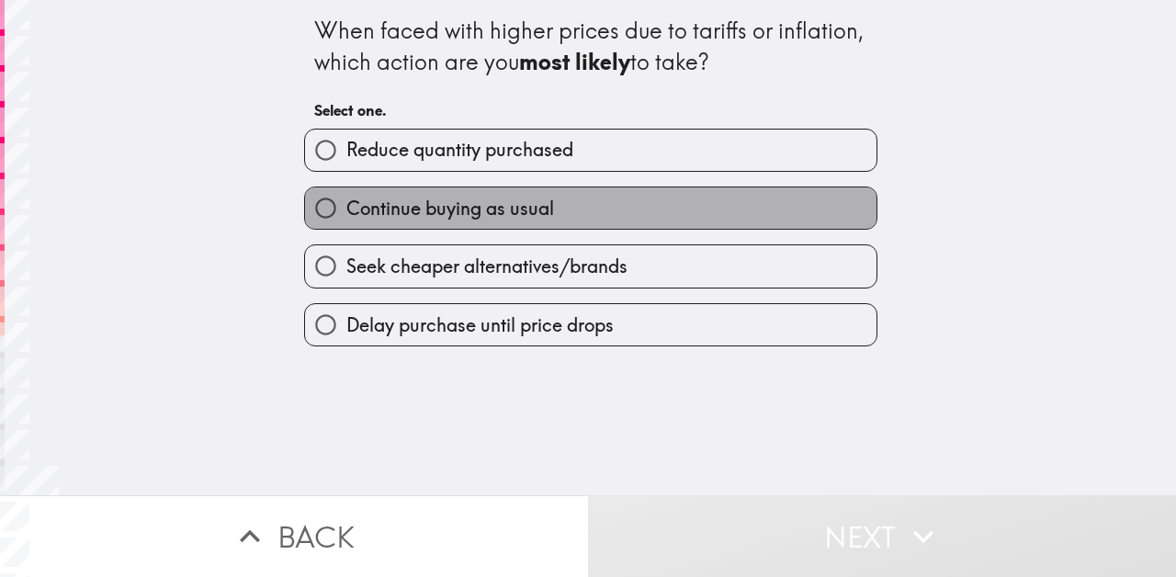
click at [466, 215] on span "Continue buying as usual" at bounding box center [450, 209] width 208 height 26
click at [346, 215] on input "Continue buying as usual" at bounding box center [325, 207] width 41 height 41
radio input "true"
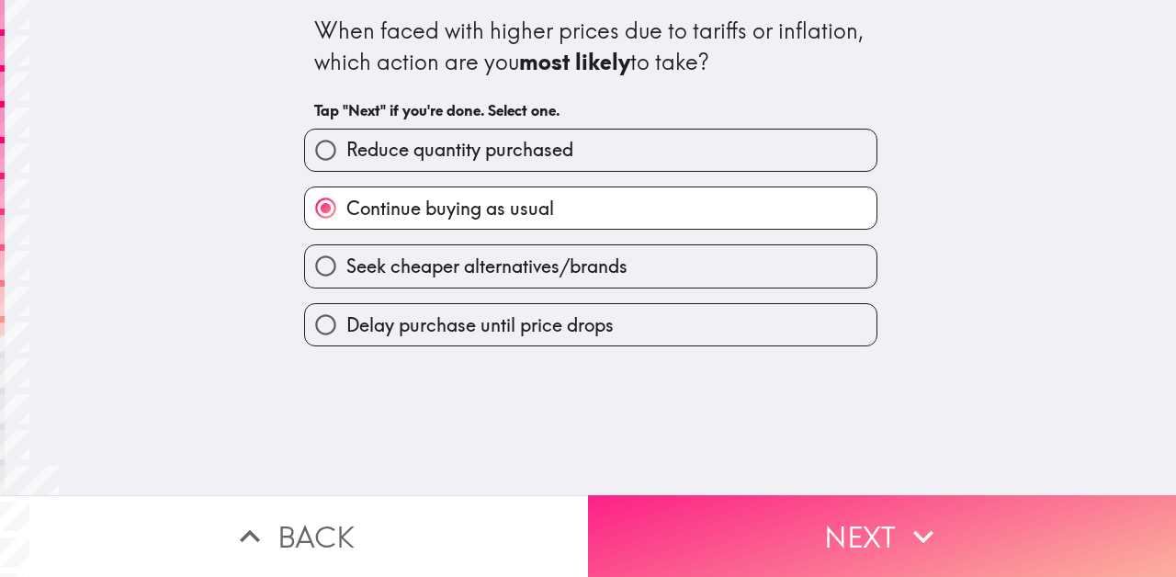
click at [768, 537] on button "Next" at bounding box center [882, 536] width 588 height 82
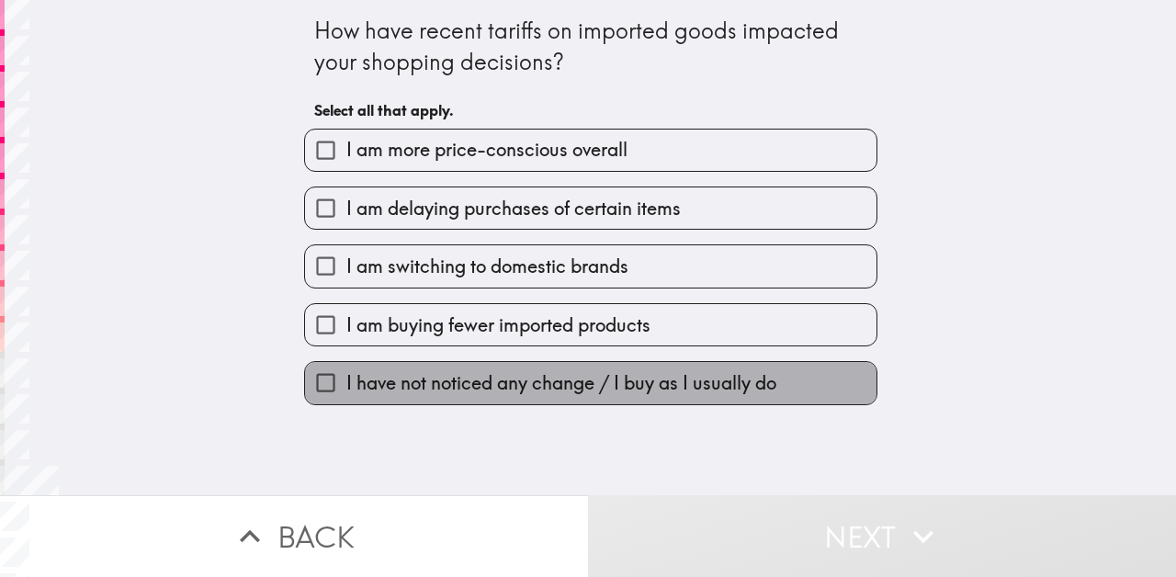
click at [573, 374] on span "I have not noticed any change / I buy as I usually do" at bounding box center [561, 383] width 430 height 26
click at [346, 374] on input "I have not noticed any change / I buy as I usually do" at bounding box center [325, 382] width 41 height 41
checkbox input "true"
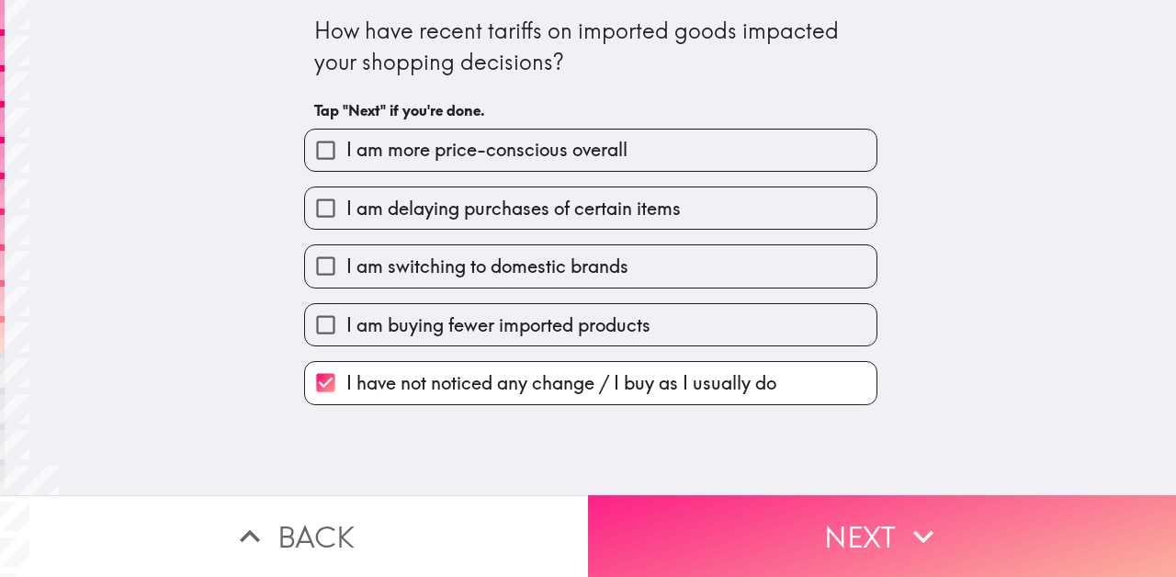
click at [696, 532] on button "Next" at bounding box center [882, 536] width 588 height 82
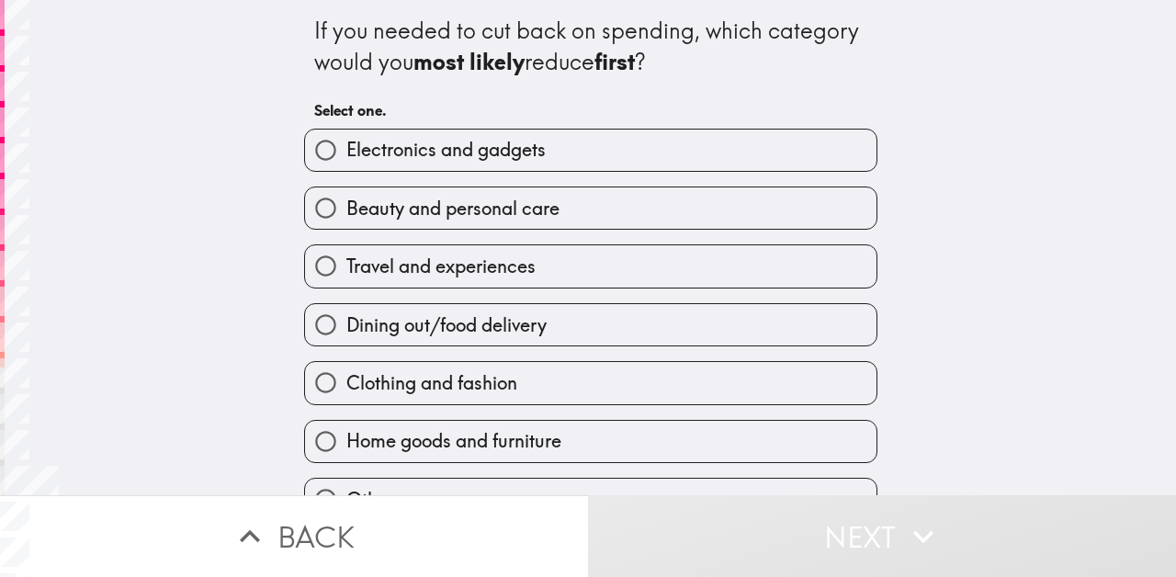
click at [559, 262] on label "Travel and experiences" at bounding box center [590, 265] width 571 height 41
click at [346, 262] on input "Travel and experiences" at bounding box center [325, 265] width 41 height 41
radio input "true"
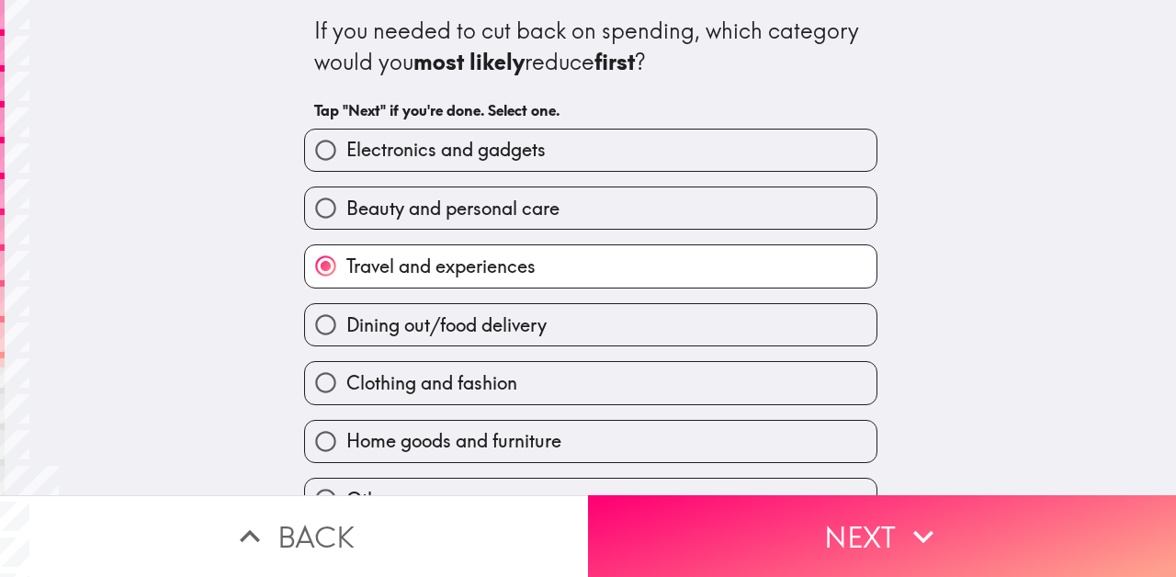
click at [521, 139] on span "Electronics and gadgets" at bounding box center [445, 150] width 199 height 26
click at [346, 139] on input "Electronics and gadgets" at bounding box center [325, 150] width 41 height 41
radio input "true"
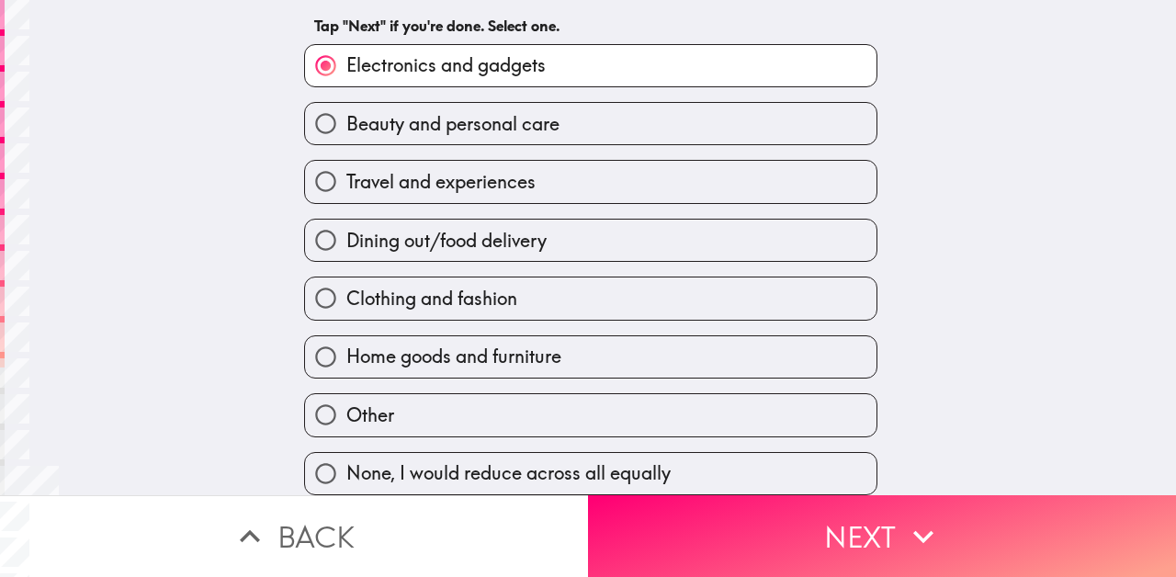
scroll to position [87, 0]
click at [531, 353] on span "Home goods and furniture" at bounding box center [453, 357] width 215 height 26
click at [346, 353] on input "Home goods and furniture" at bounding box center [325, 356] width 41 height 41
radio input "true"
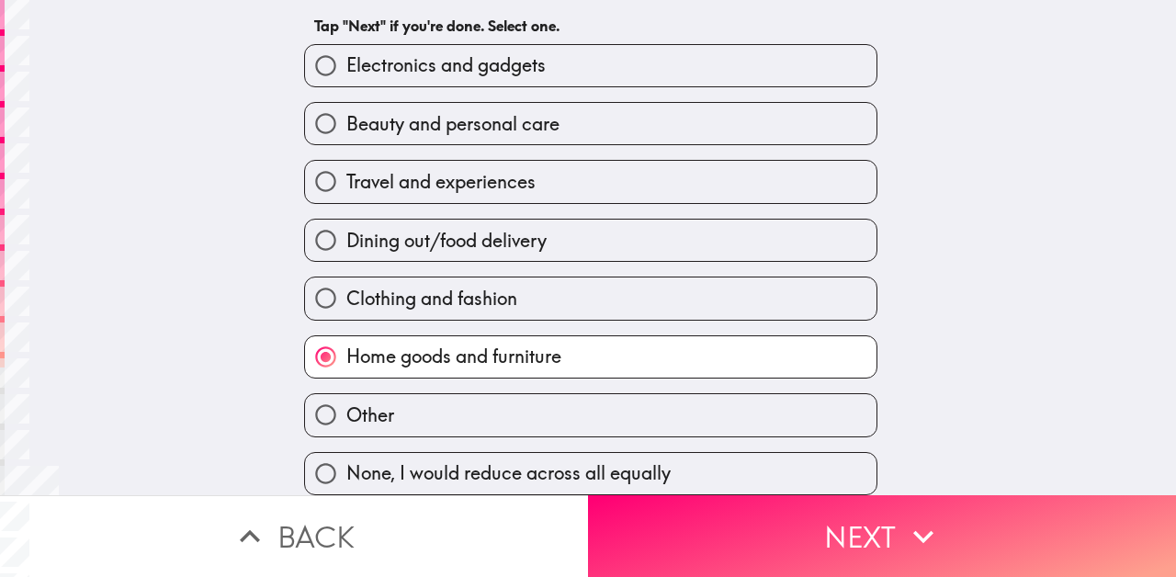
click at [547, 183] on label "Travel and experiences" at bounding box center [590, 181] width 571 height 41
click at [346, 183] on input "Travel and experiences" at bounding box center [325, 181] width 41 height 41
radio input "true"
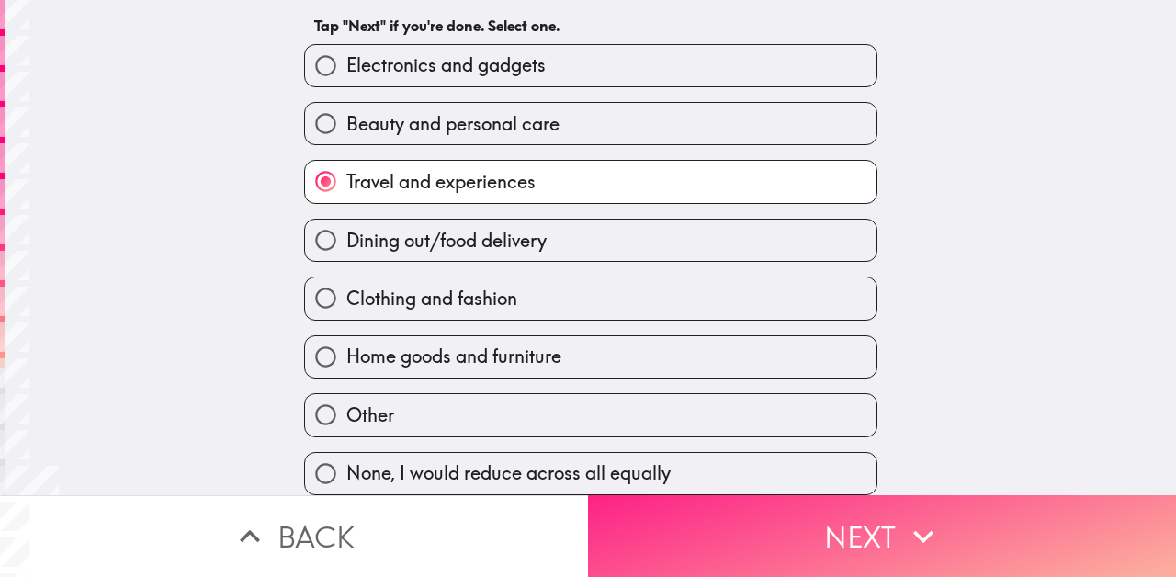
click at [667, 520] on button "Next" at bounding box center [882, 536] width 588 height 82
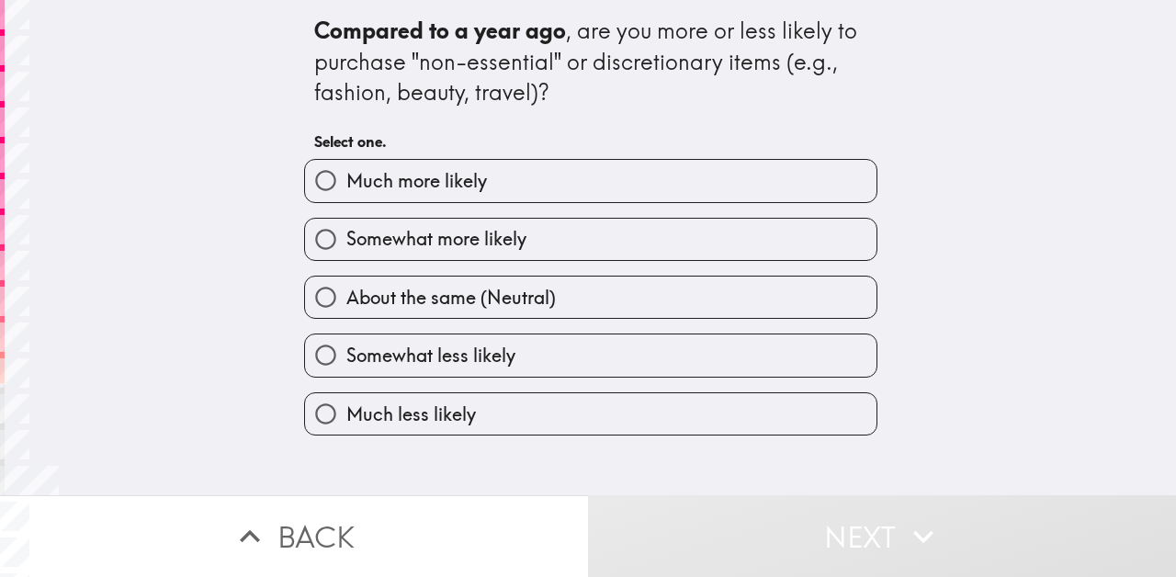
click at [537, 309] on span "About the same (Neutral)" at bounding box center [450, 298] width 209 height 26
click at [346, 309] on input "About the same (Neutral)" at bounding box center [325, 297] width 41 height 41
radio input "true"
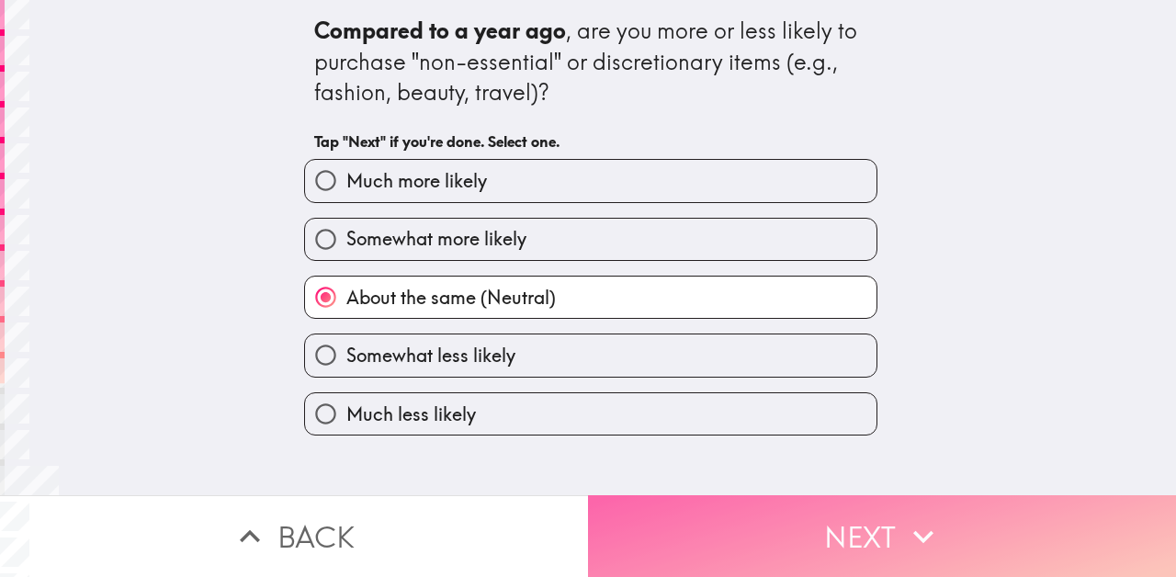
click at [668, 543] on button "Next" at bounding box center [882, 536] width 588 height 82
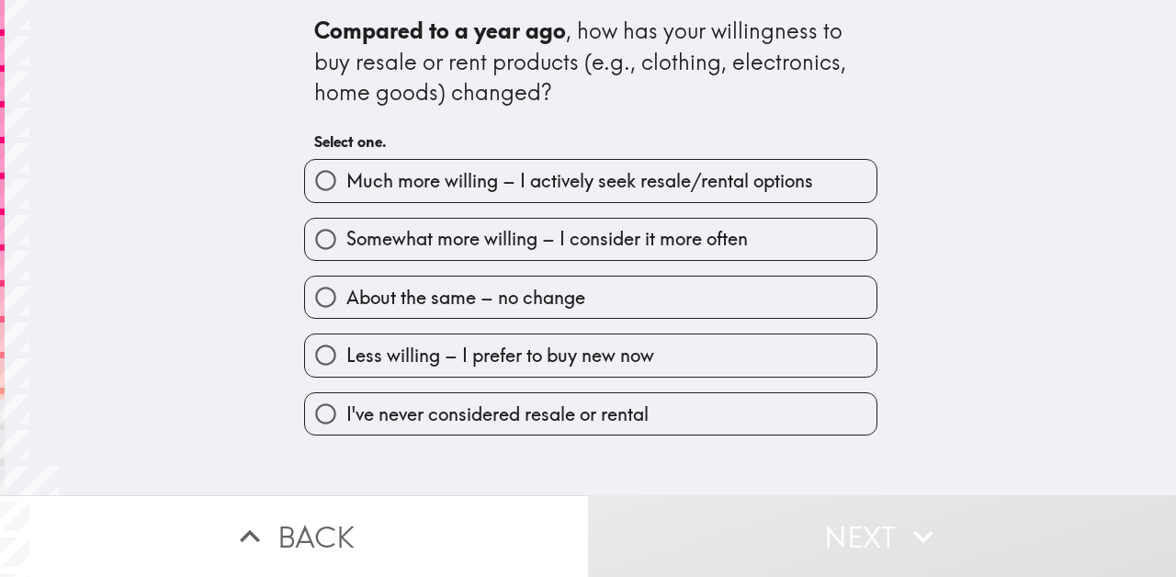
click at [584, 300] on span "About the same – no change" at bounding box center [465, 298] width 239 height 26
click at [346, 300] on input "About the same – no change" at bounding box center [325, 297] width 41 height 41
radio input "true"
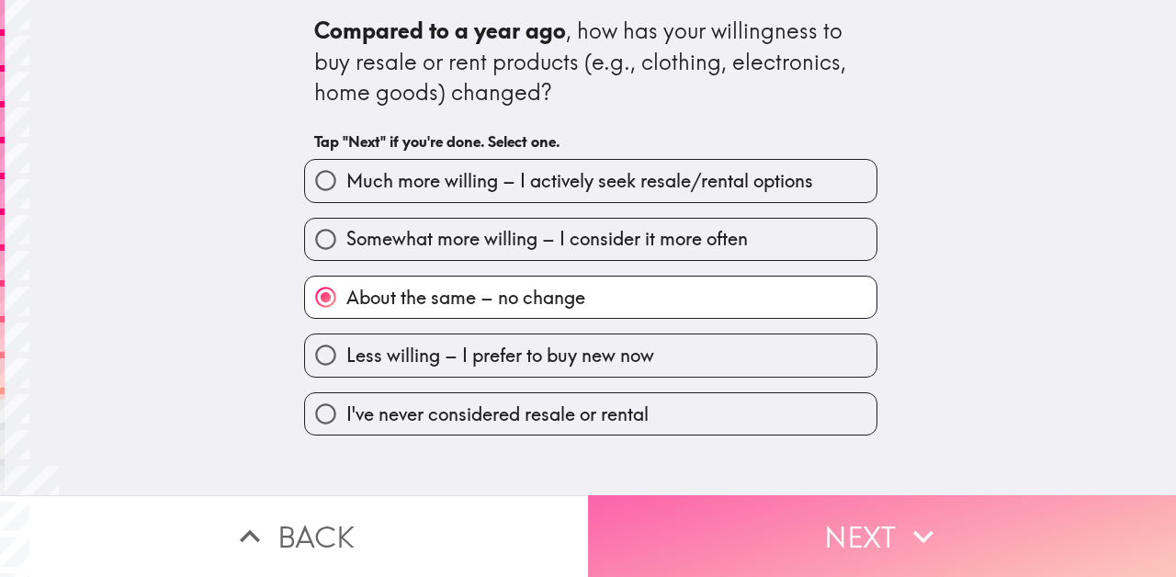
click at [697, 535] on button "Next" at bounding box center [882, 536] width 588 height 82
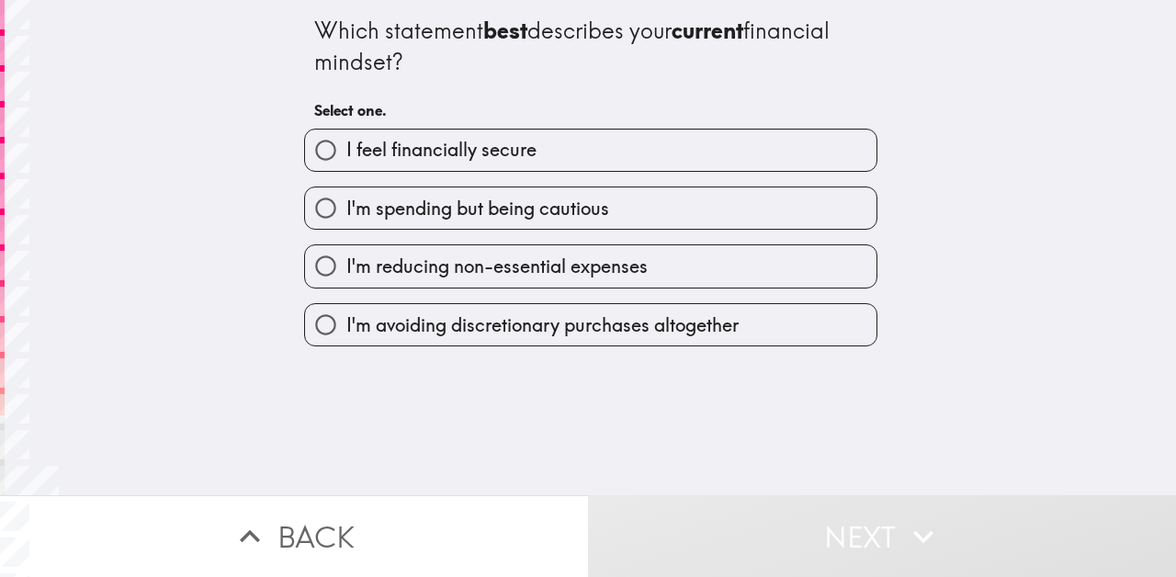
click at [667, 198] on label "I'm spending but being cautious" at bounding box center [590, 207] width 571 height 41
click at [346, 198] on input "I'm spending but being cautious" at bounding box center [325, 207] width 41 height 41
radio input "true"
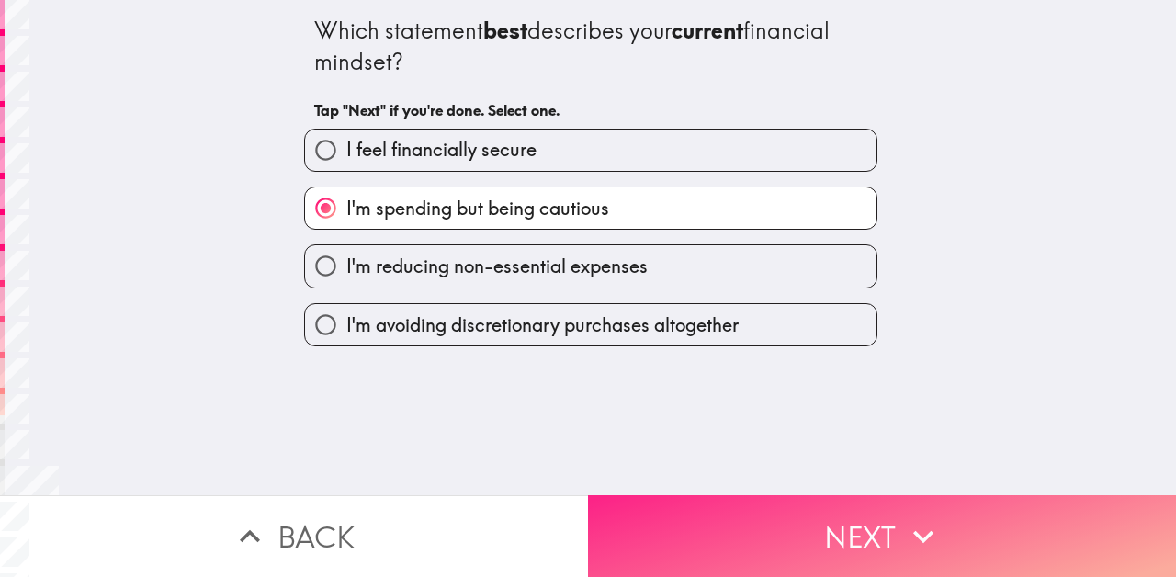
click at [699, 532] on button "Next" at bounding box center [882, 536] width 588 height 82
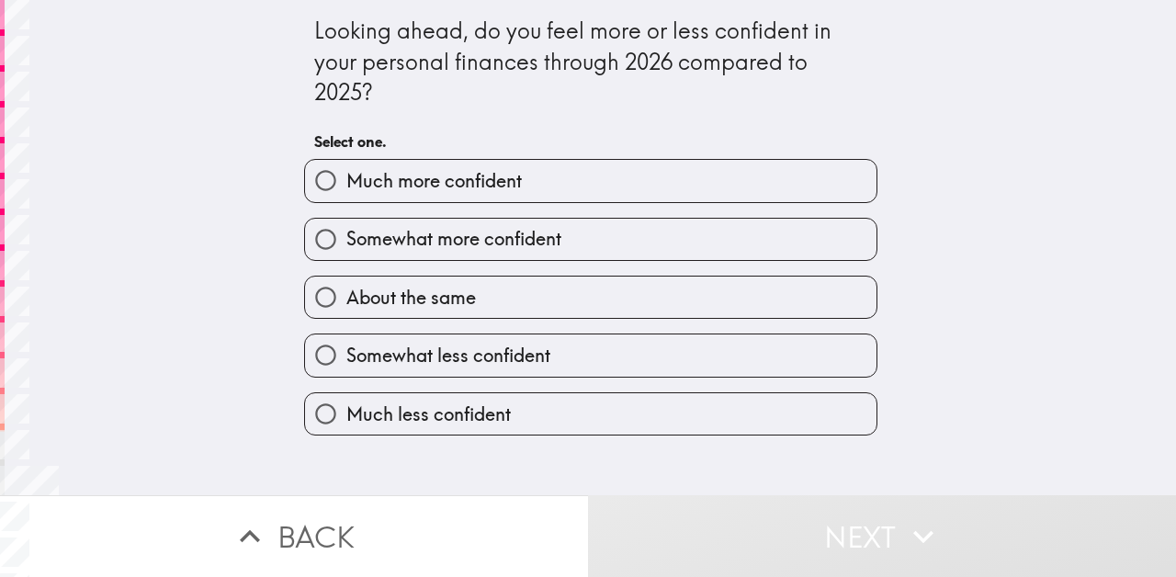
click at [590, 291] on label "About the same" at bounding box center [590, 297] width 571 height 41
click at [346, 291] on input "About the same" at bounding box center [325, 297] width 41 height 41
radio input "true"
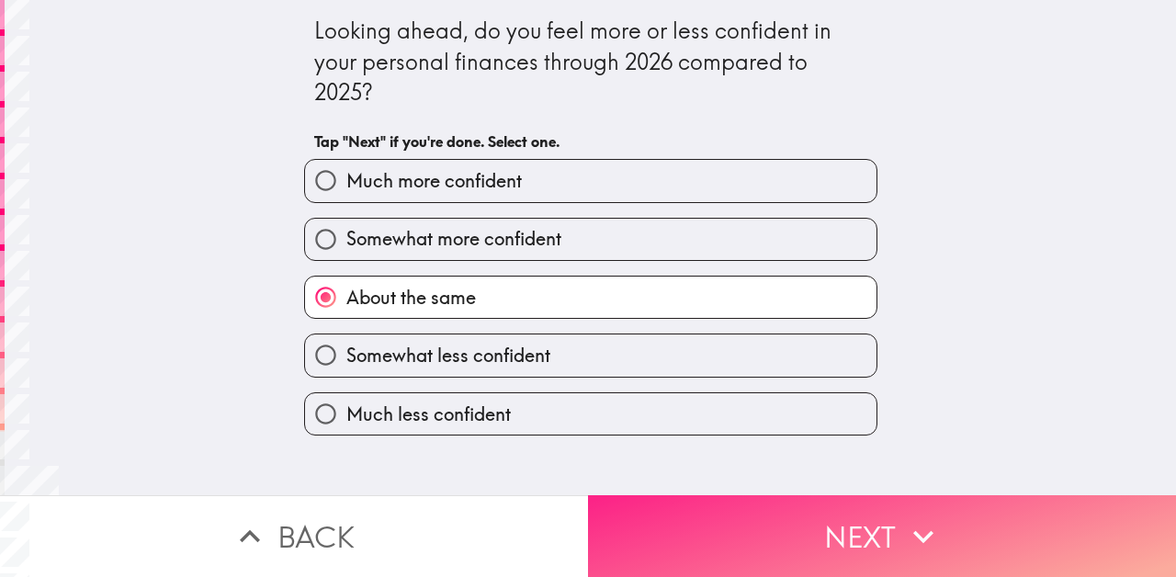
click at [732, 525] on button "Next" at bounding box center [882, 536] width 588 height 82
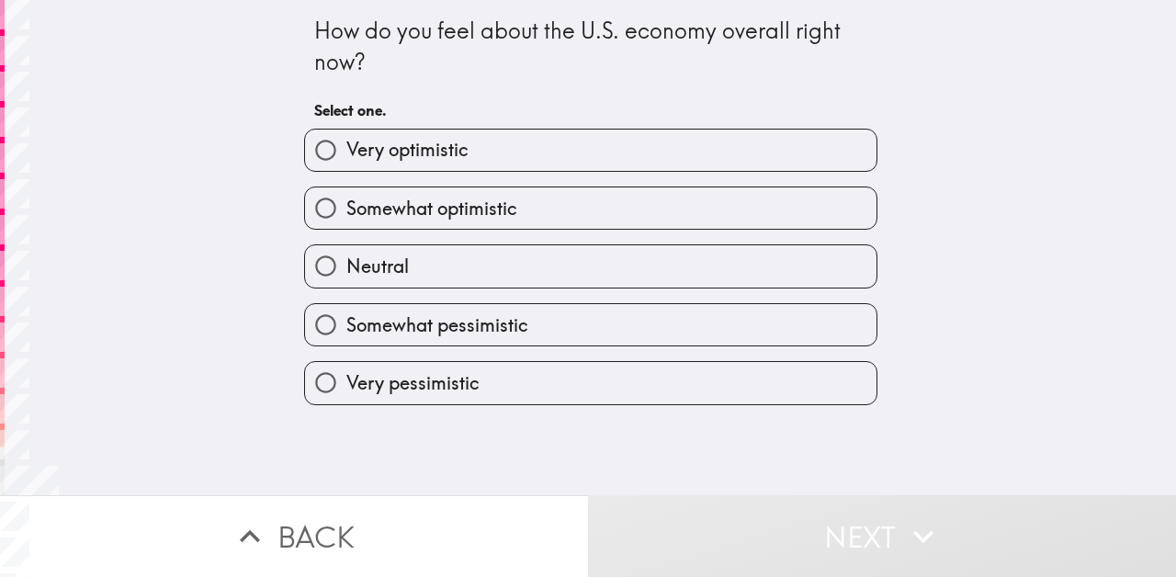
click at [562, 328] on label "Somewhat pessimistic" at bounding box center [590, 324] width 571 height 41
click at [346, 328] on input "Somewhat pessimistic" at bounding box center [325, 324] width 41 height 41
radio input "true"
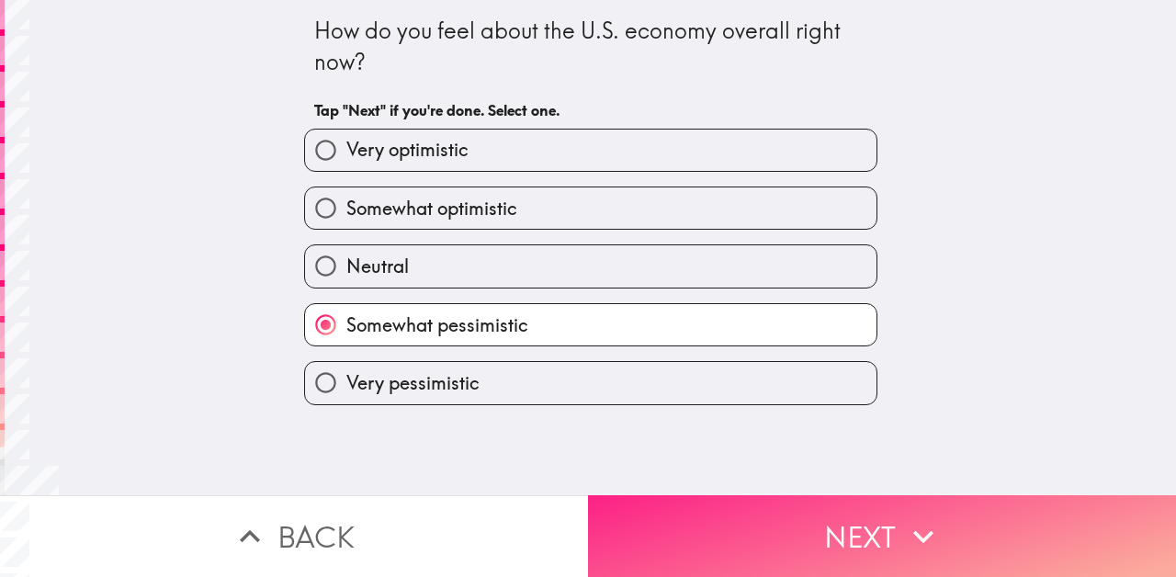
click at [662, 545] on button "Next" at bounding box center [882, 536] width 588 height 82
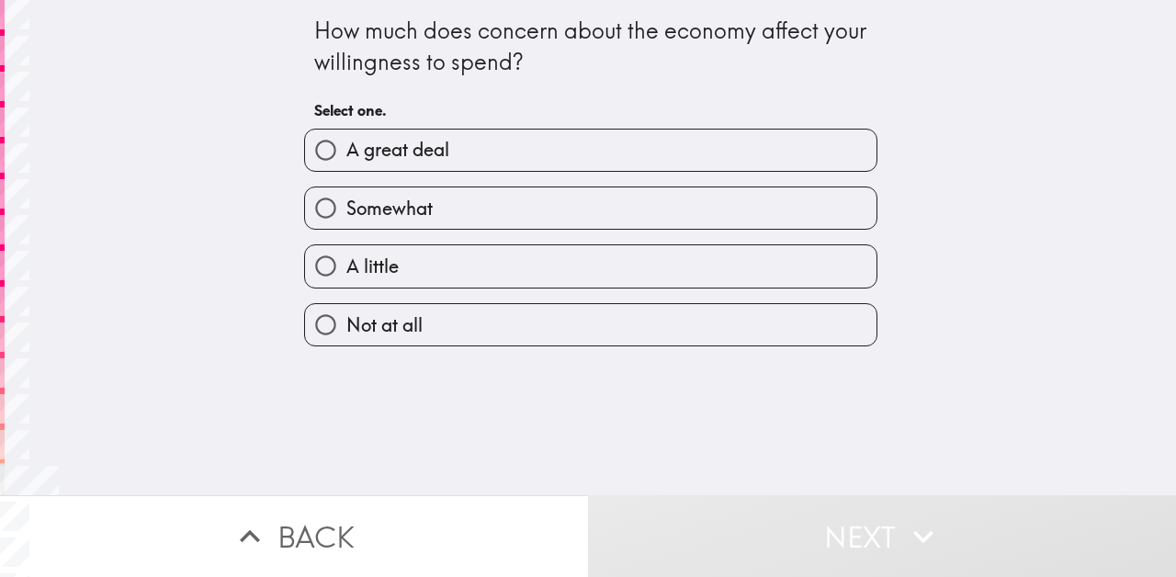
click at [504, 201] on label "Somewhat" at bounding box center [590, 207] width 571 height 41
click at [346, 201] on input "Somewhat" at bounding box center [325, 207] width 41 height 41
radio input "true"
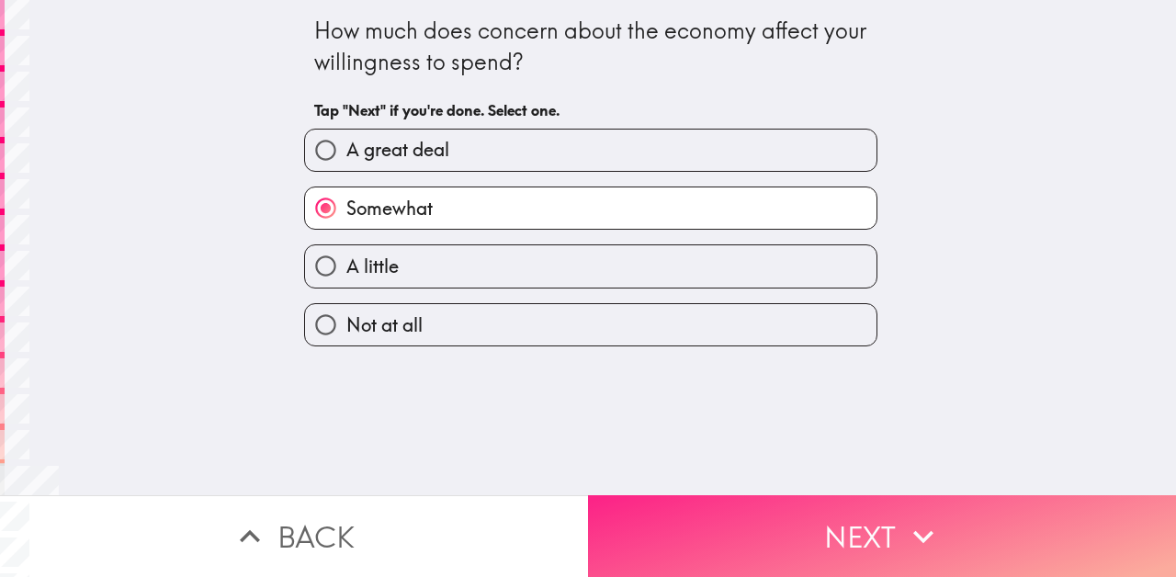
click at [682, 533] on button "Next" at bounding box center [882, 536] width 588 height 82
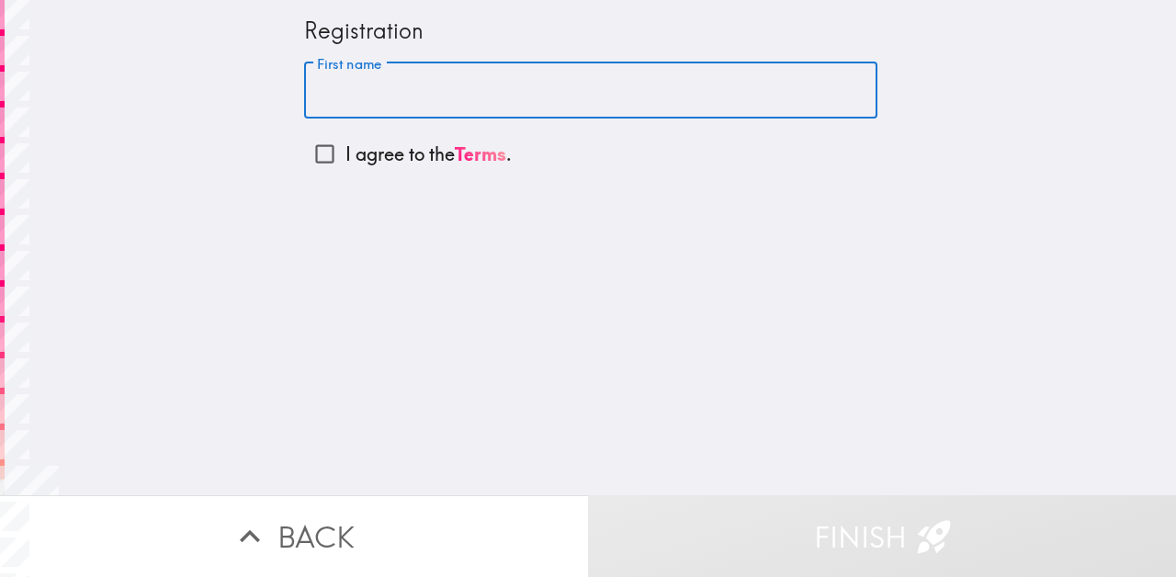
click at [438, 85] on input "First name" at bounding box center [590, 90] width 573 height 57
type input "[PERSON_NAME]"
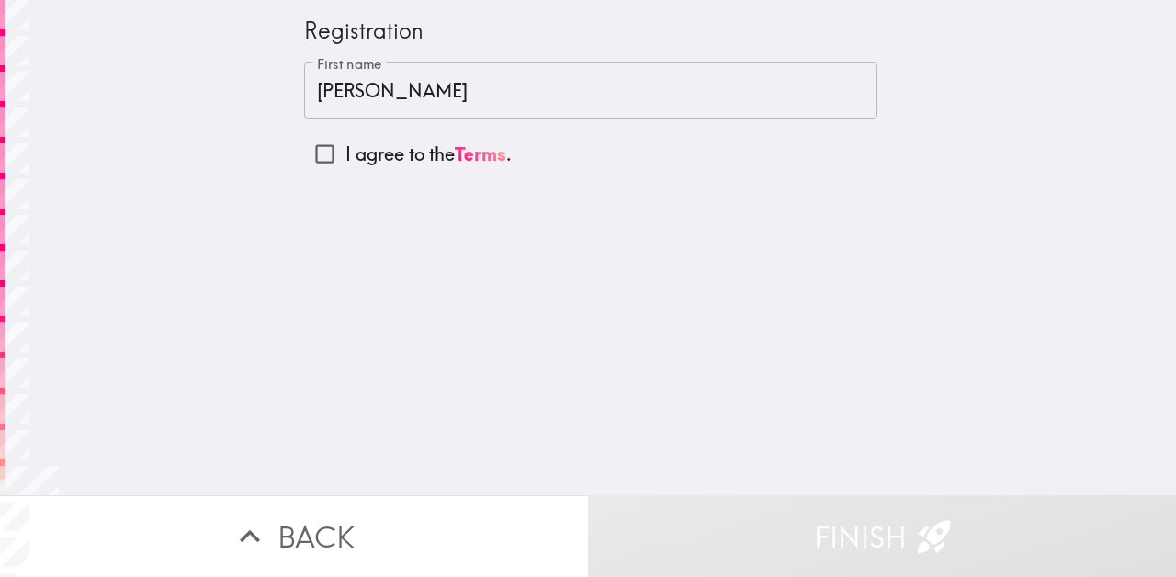
click at [347, 252] on div "Registration First name [PERSON_NAME] First name I agree to the Terms ." at bounding box center [590, 247] width 1171 height 495
click at [328, 149] on input "I agree to the Terms ." at bounding box center [324, 153] width 41 height 41
checkbox input "true"
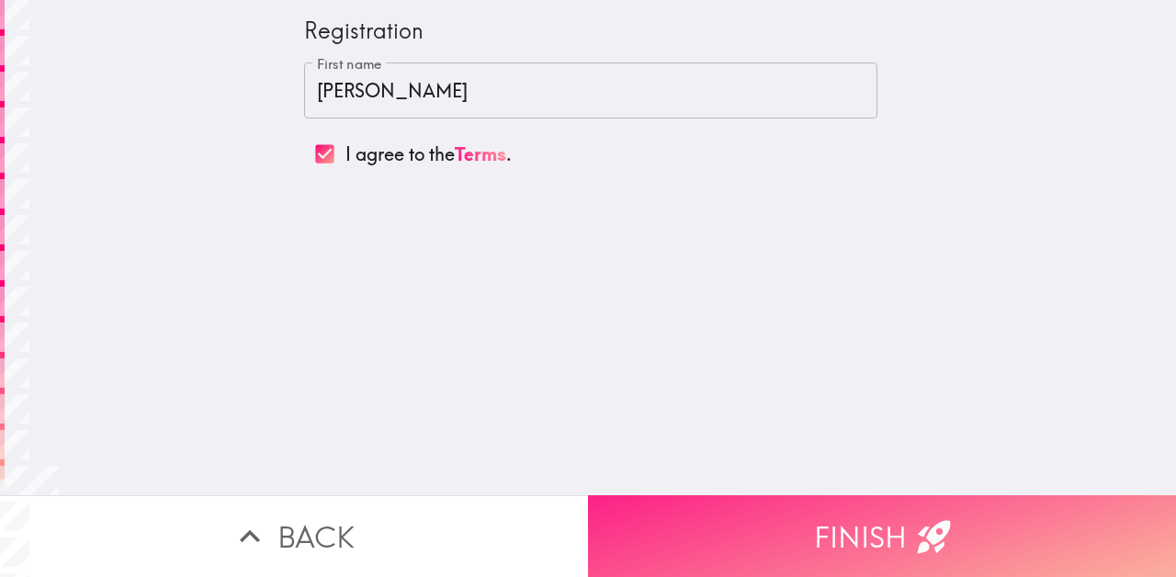
click at [722, 545] on button "Finish" at bounding box center [882, 536] width 588 height 82
